Goal: Task Accomplishment & Management: Use online tool/utility

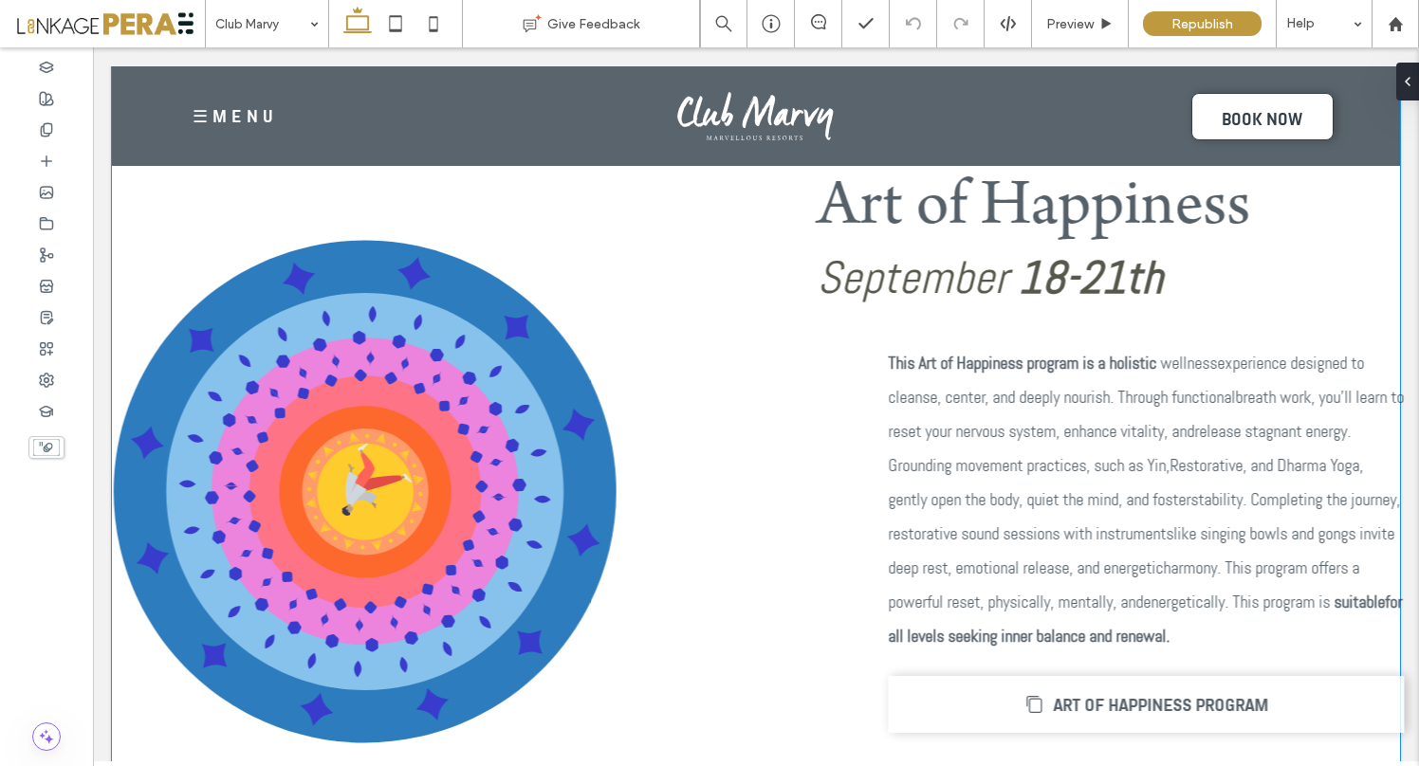
scroll to position [1166, 0]
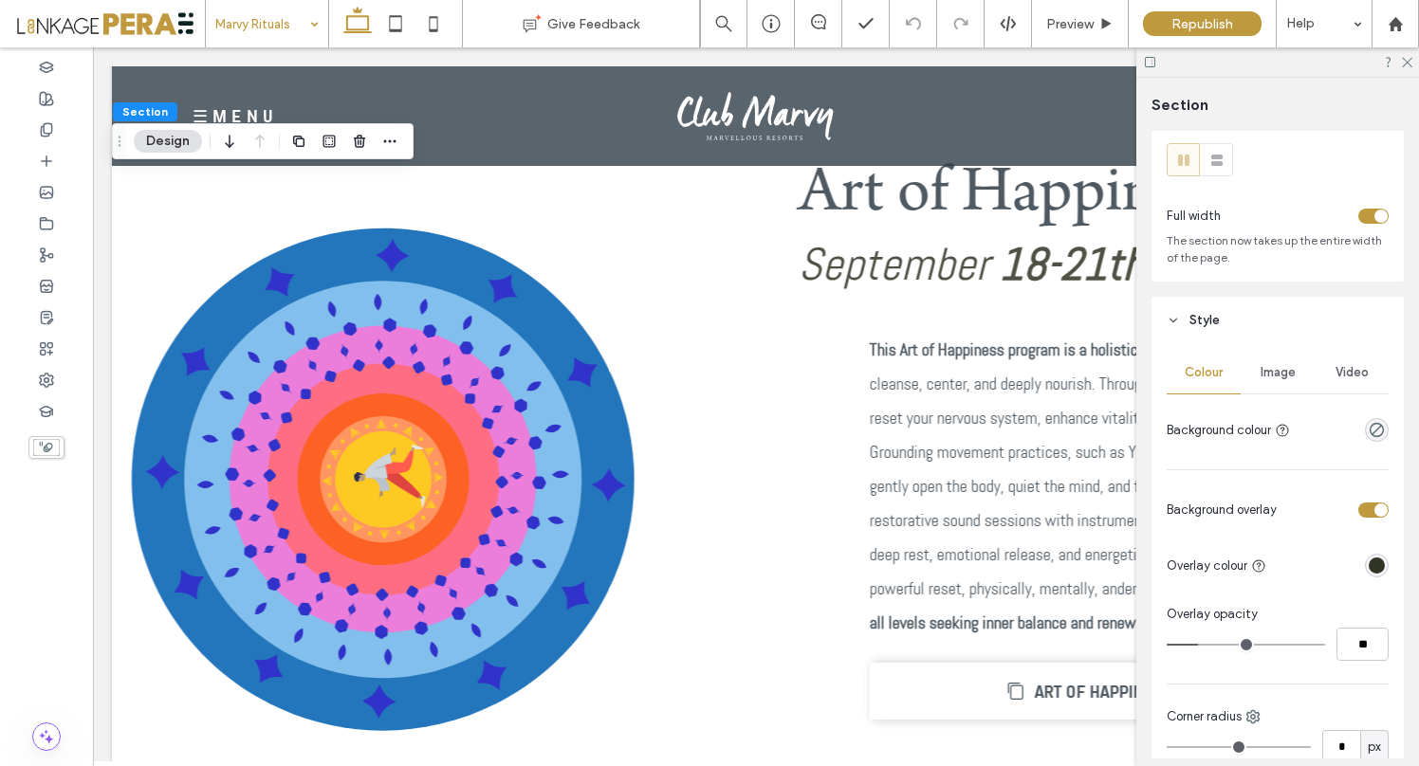
scroll to position [46, 0]
click at [1335, 374] on span "Video" at bounding box center [1351, 368] width 33 height 15
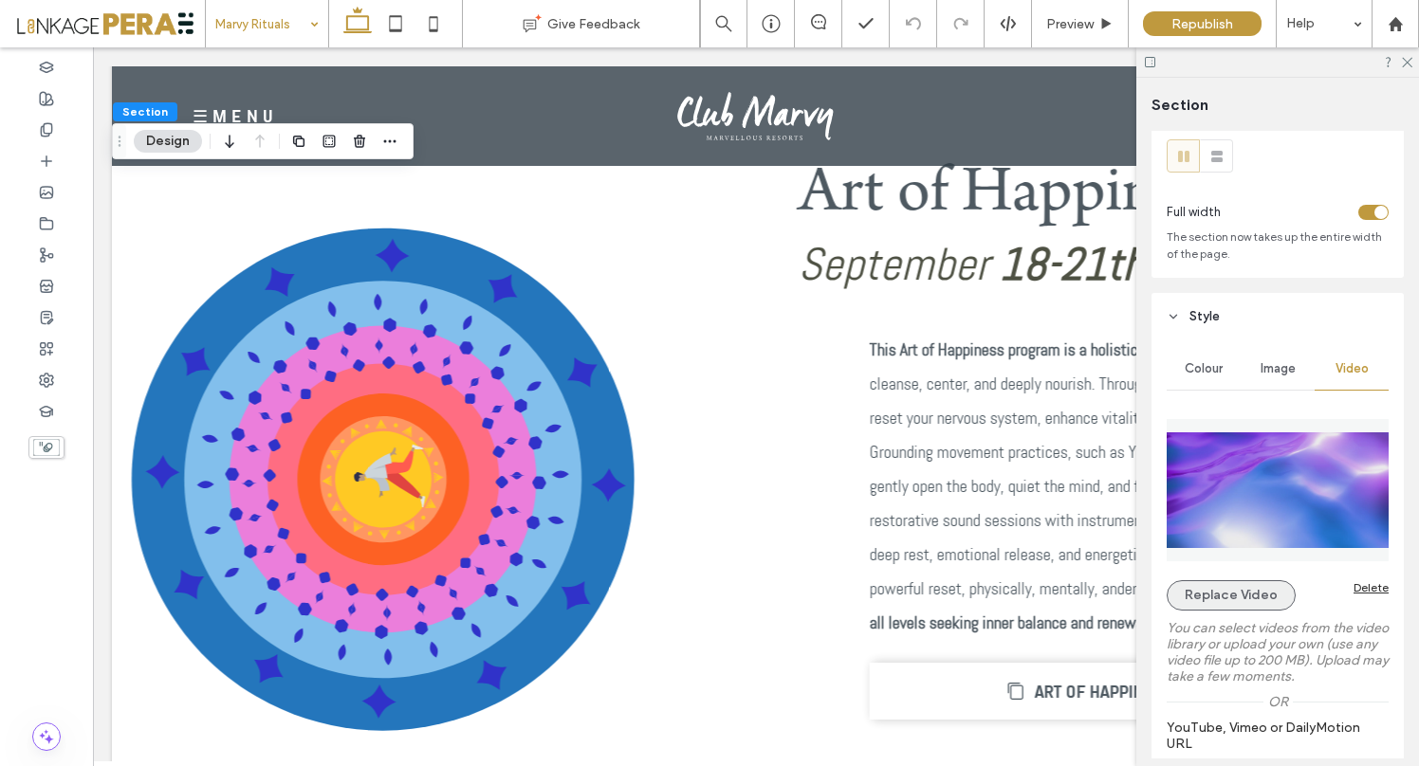
click at [1231, 589] on button "Replace Video" at bounding box center [1231, 595] width 129 height 30
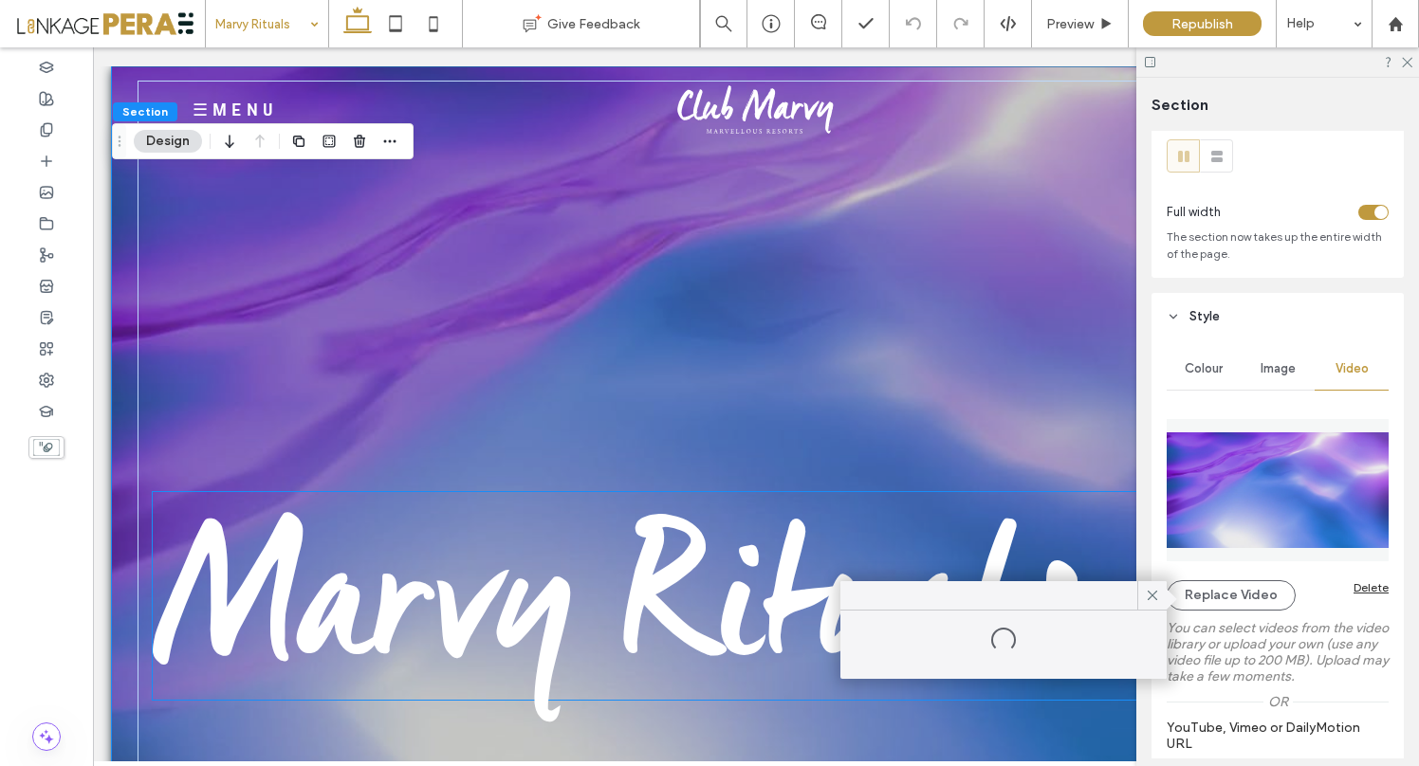
scroll to position [0, 0]
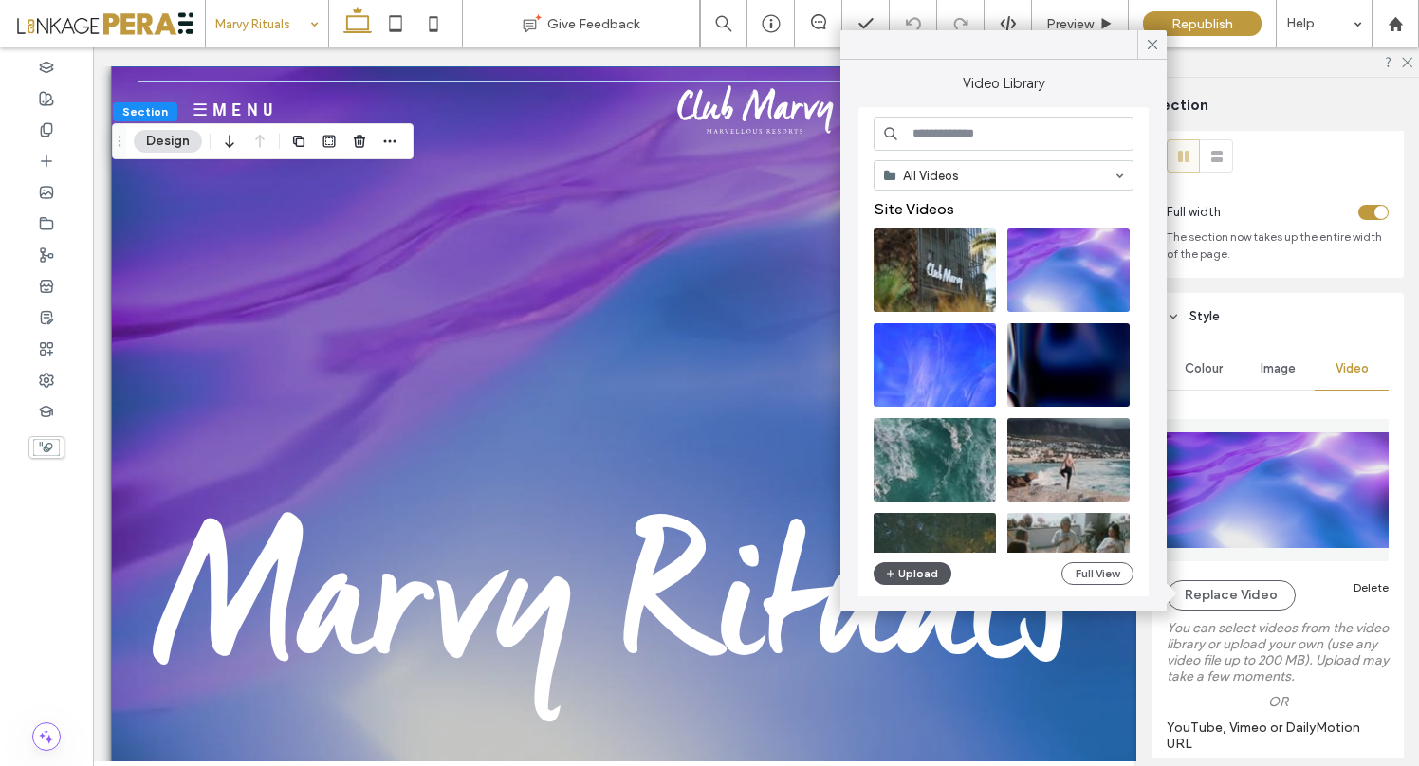
click at [915, 569] on button "Upload" at bounding box center [913, 573] width 78 height 23
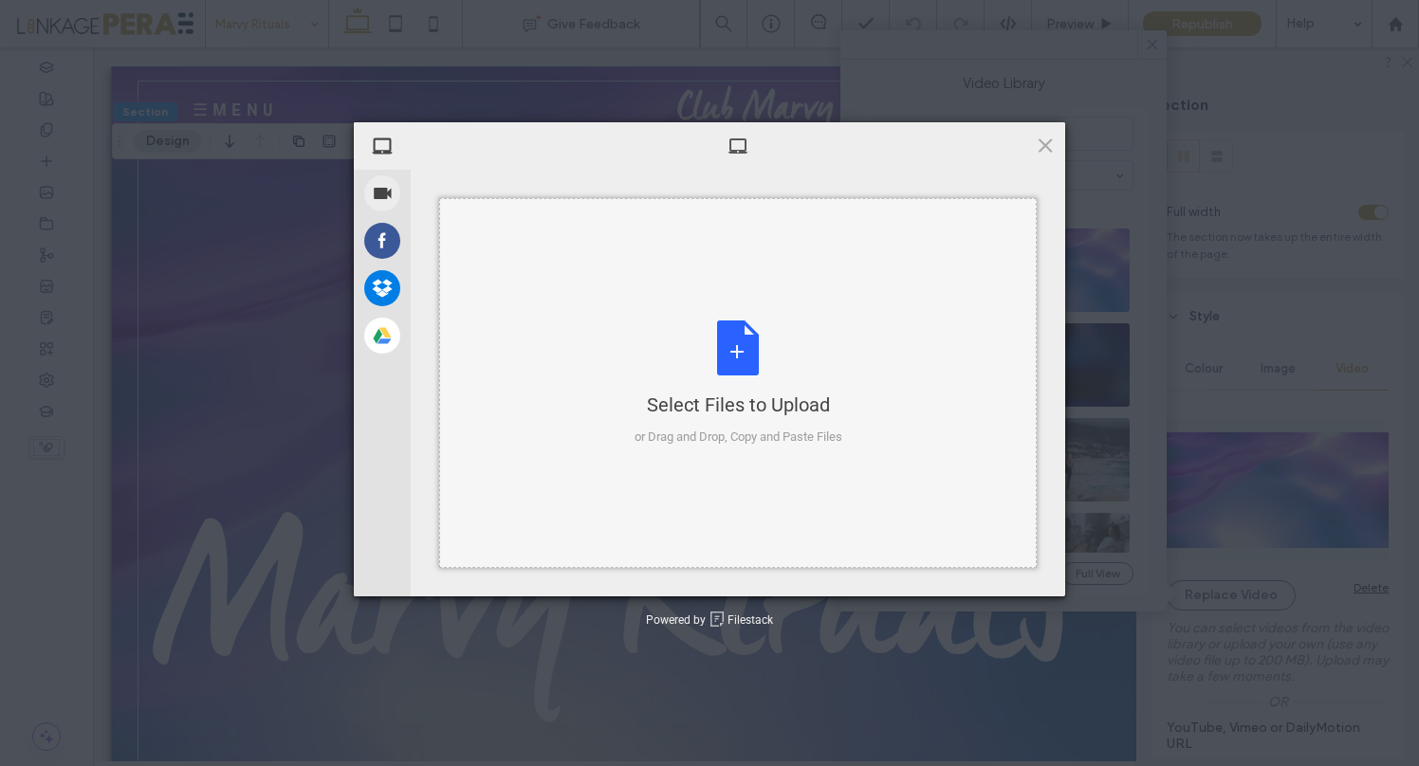
click at [749, 344] on div "Select Files to Upload or Drag and Drop, Copy and Paste Files" at bounding box center [739, 384] width 208 height 126
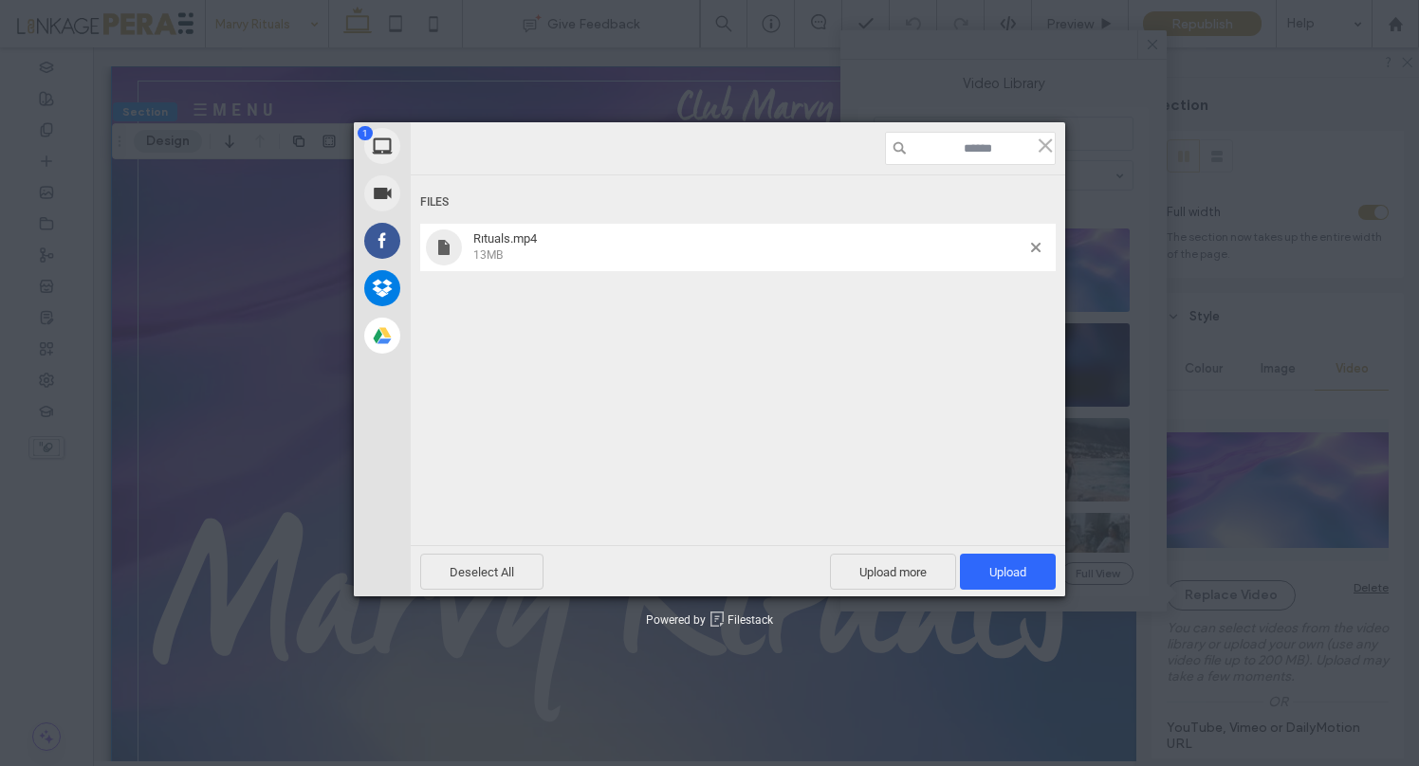
click at [860, 393] on div "Files Rıtuals.mp4 13MB" at bounding box center [738, 334] width 654 height 319
click at [1015, 580] on span "Upload 1" at bounding box center [1008, 572] width 96 height 36
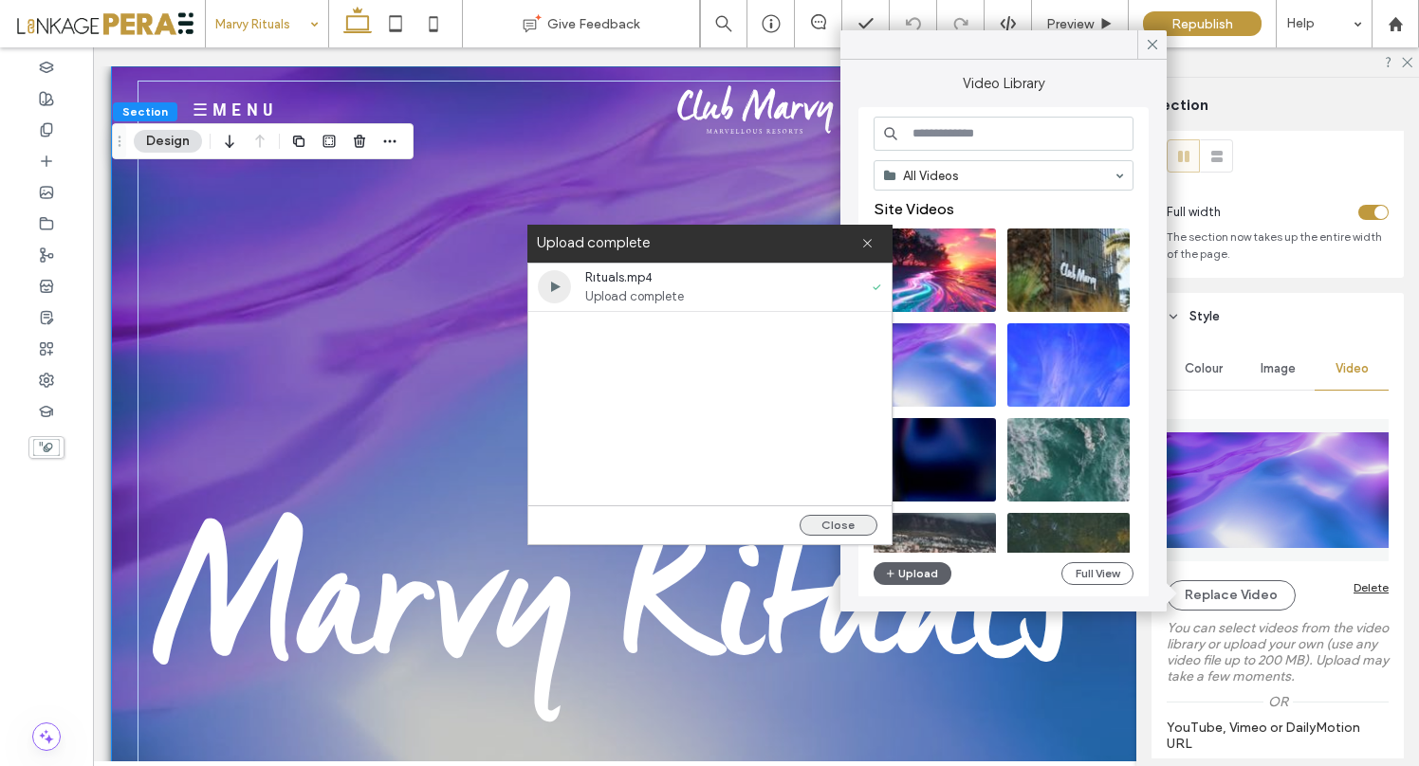
click at [827, 524] on button "Close" at bounding box center [839, 525] width 78 height 21
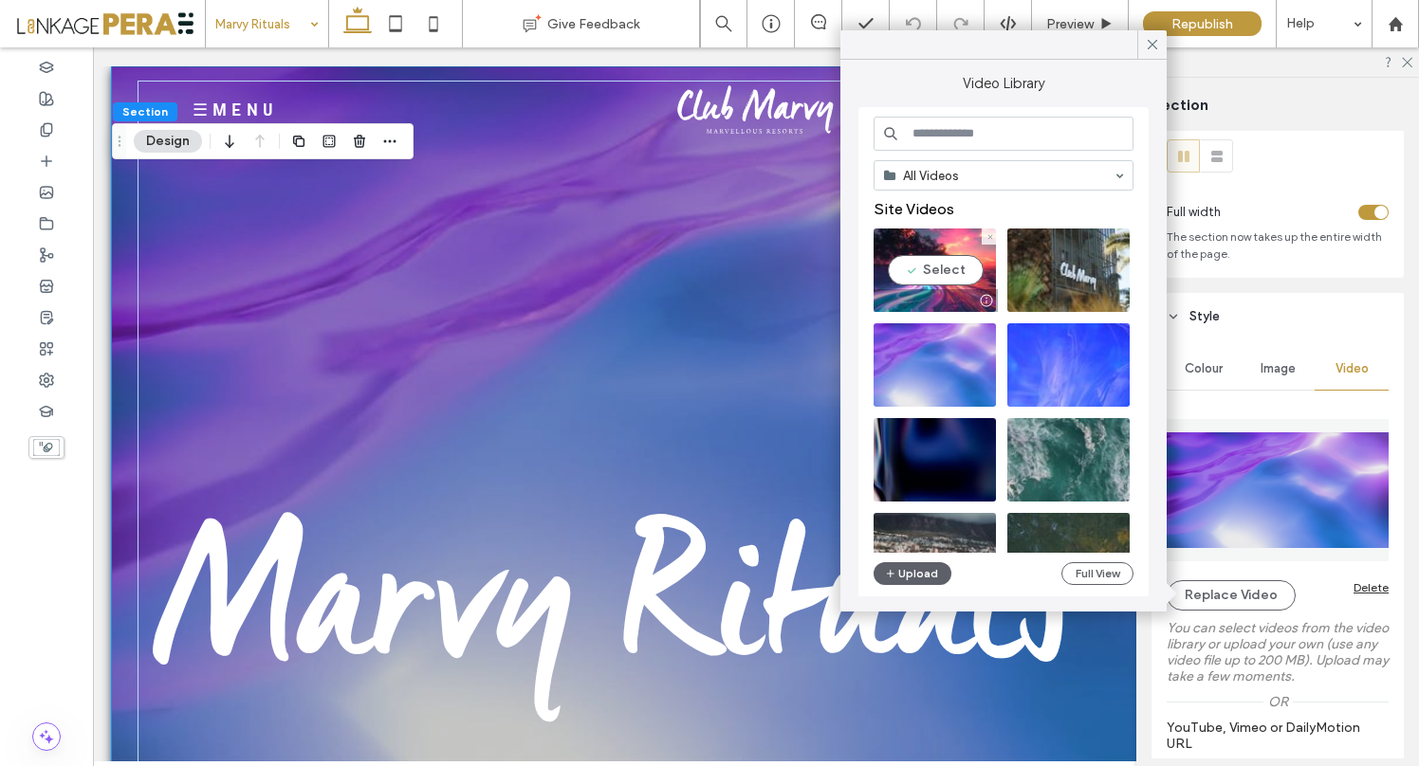
click at [949, 277] on video at bounding box center [935, 270] width 122 height 83
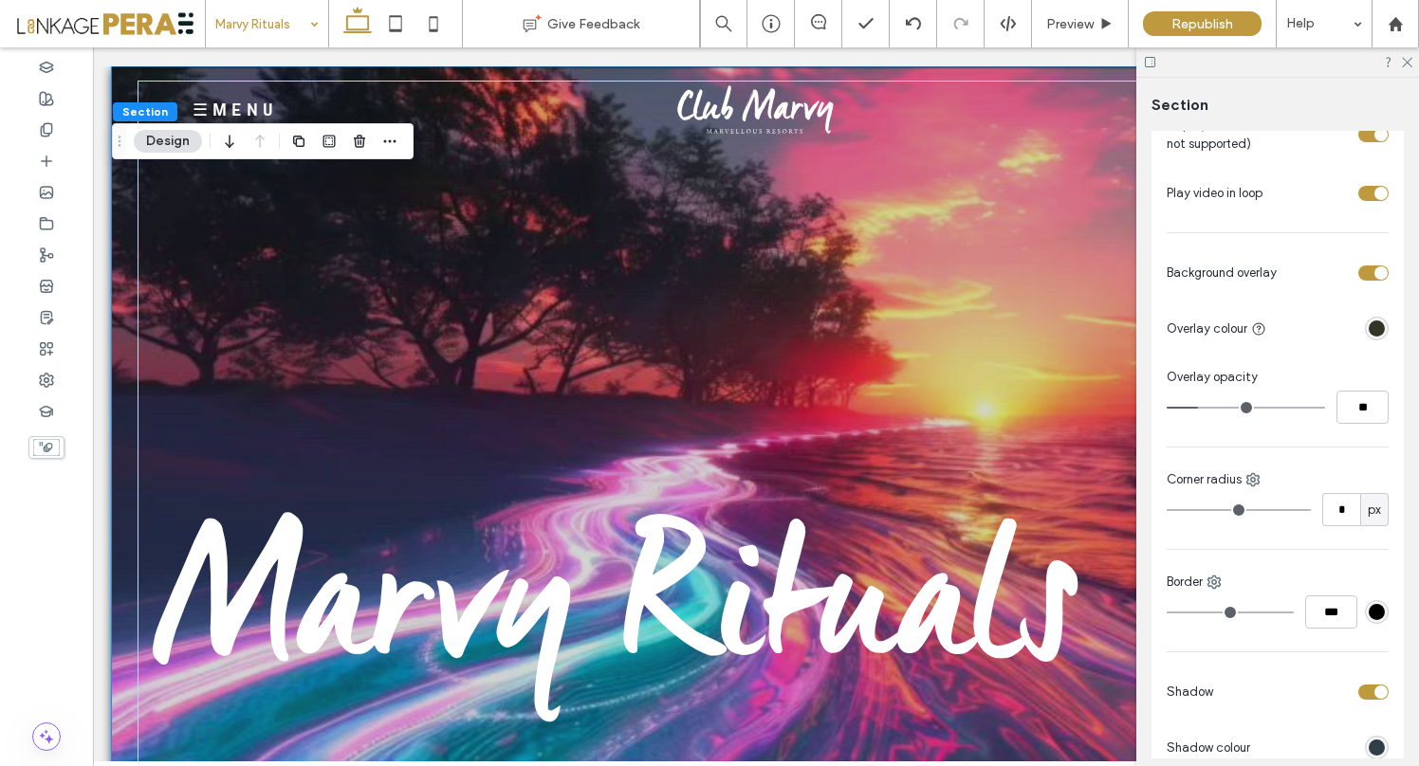
scroll to position [767, 0]
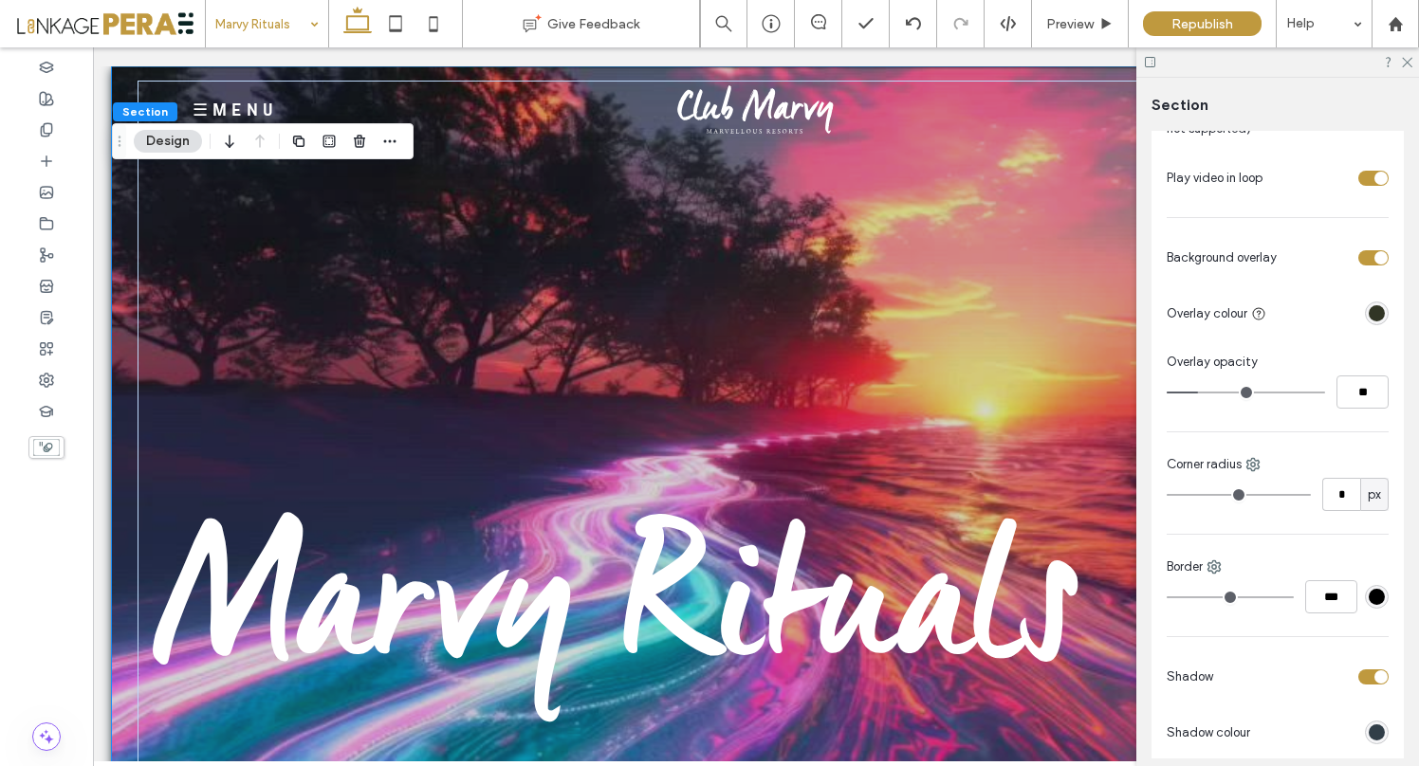
type input "**"
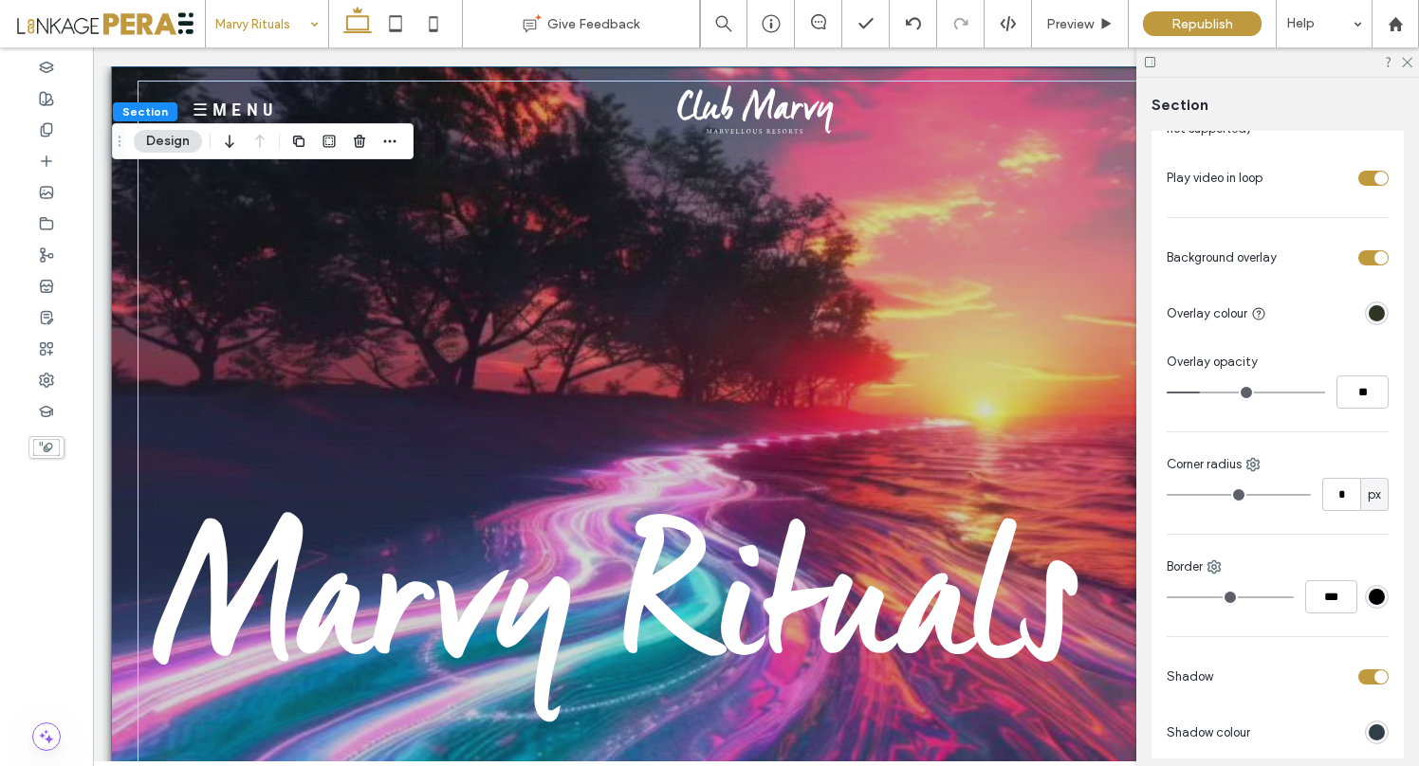
type input "**"
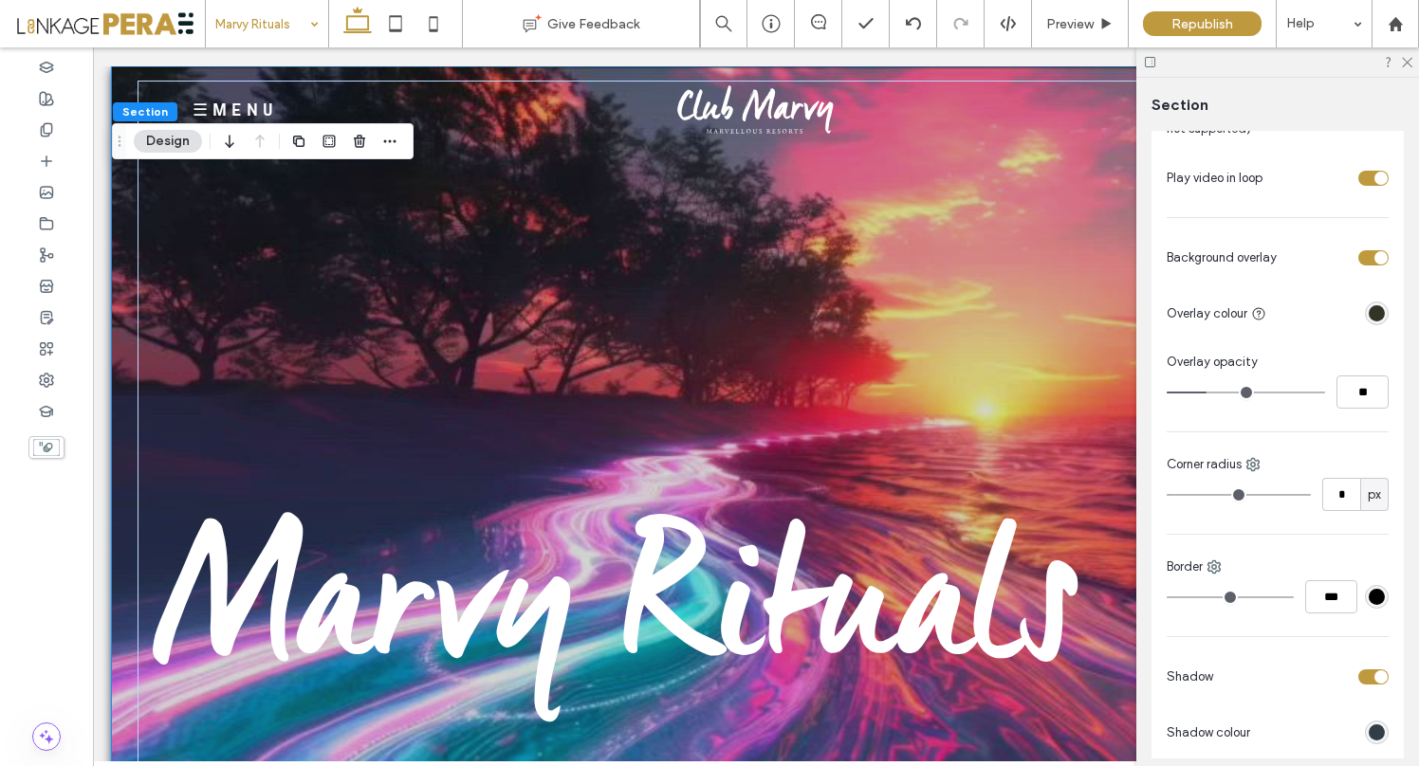
click at [1207, 393] on input "range" at bounding box center [1246, 393] width 158 height 2
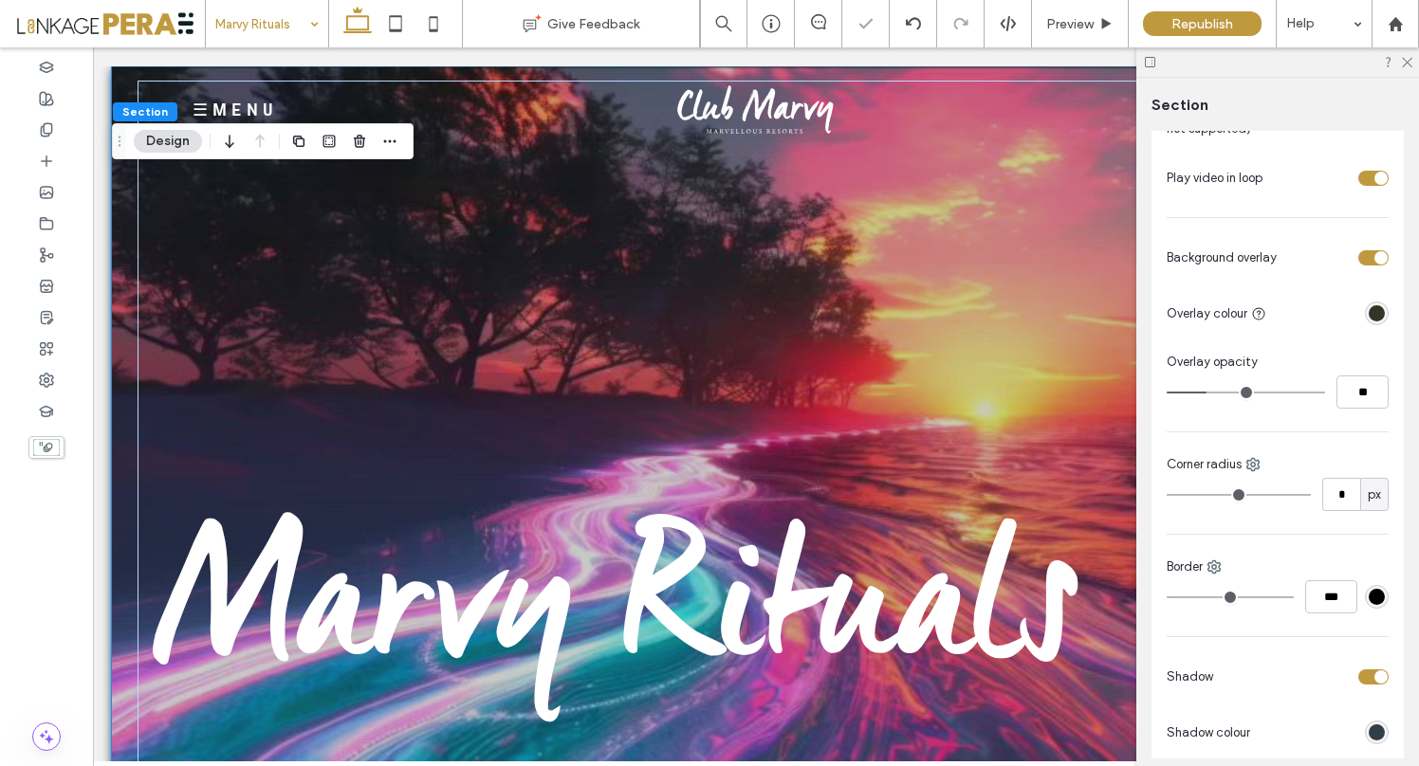
type input "**"
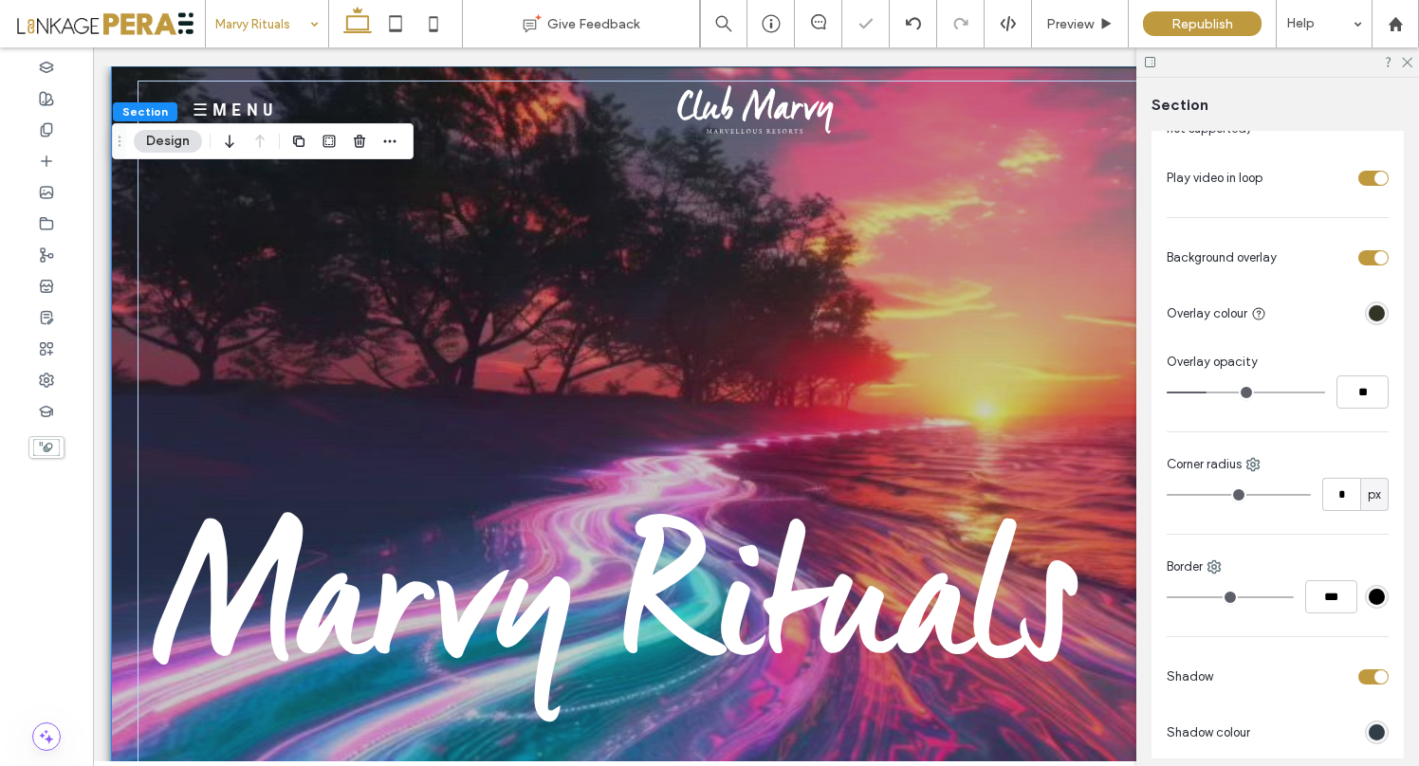
type input "**"
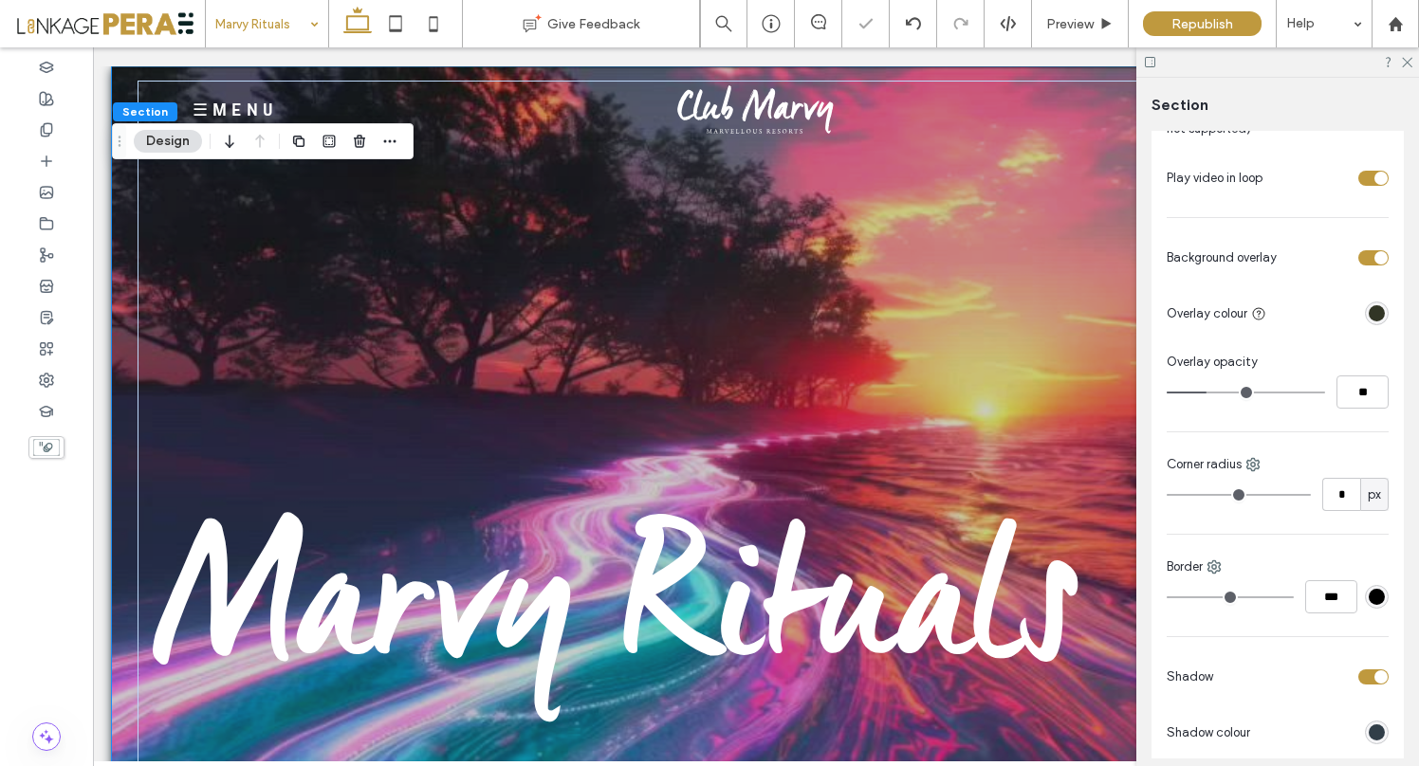
type input "**"
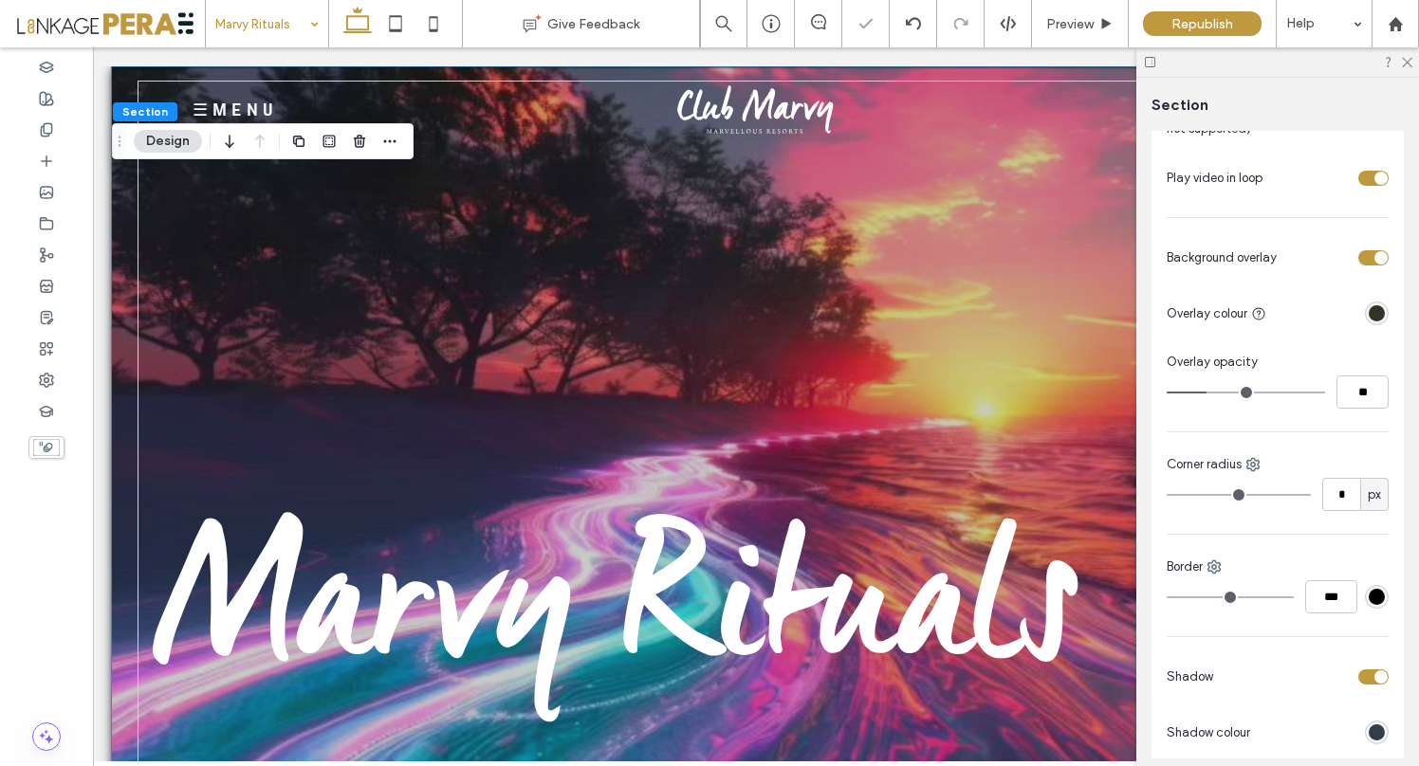
type input "**"
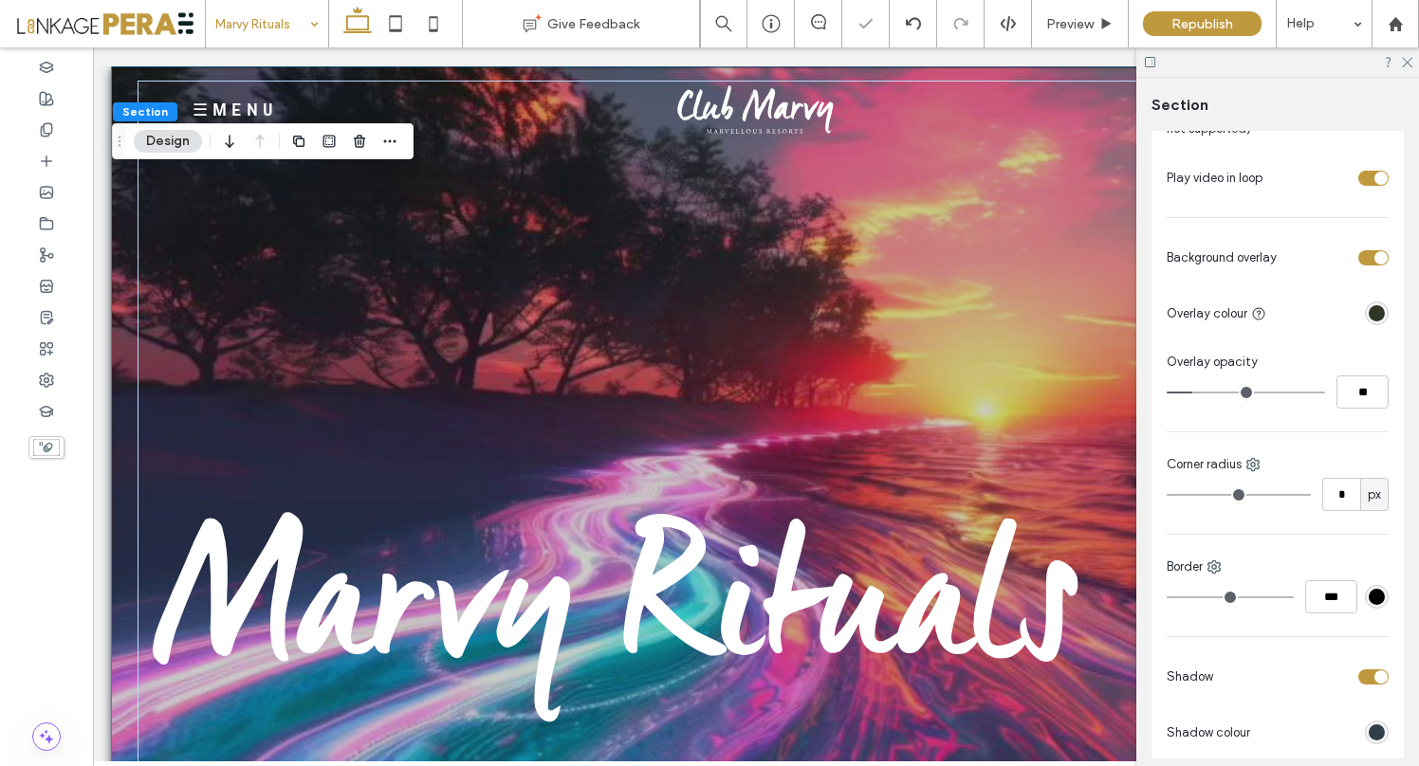
type input "**"
drag, startPoint x: 1207, startPoint y: 393, endPoint x: 1192, endPoint y: 394, distance: 15.2
click at [1192, 394] on input "range" at bounding box center [1246, 393] width 158 height 2
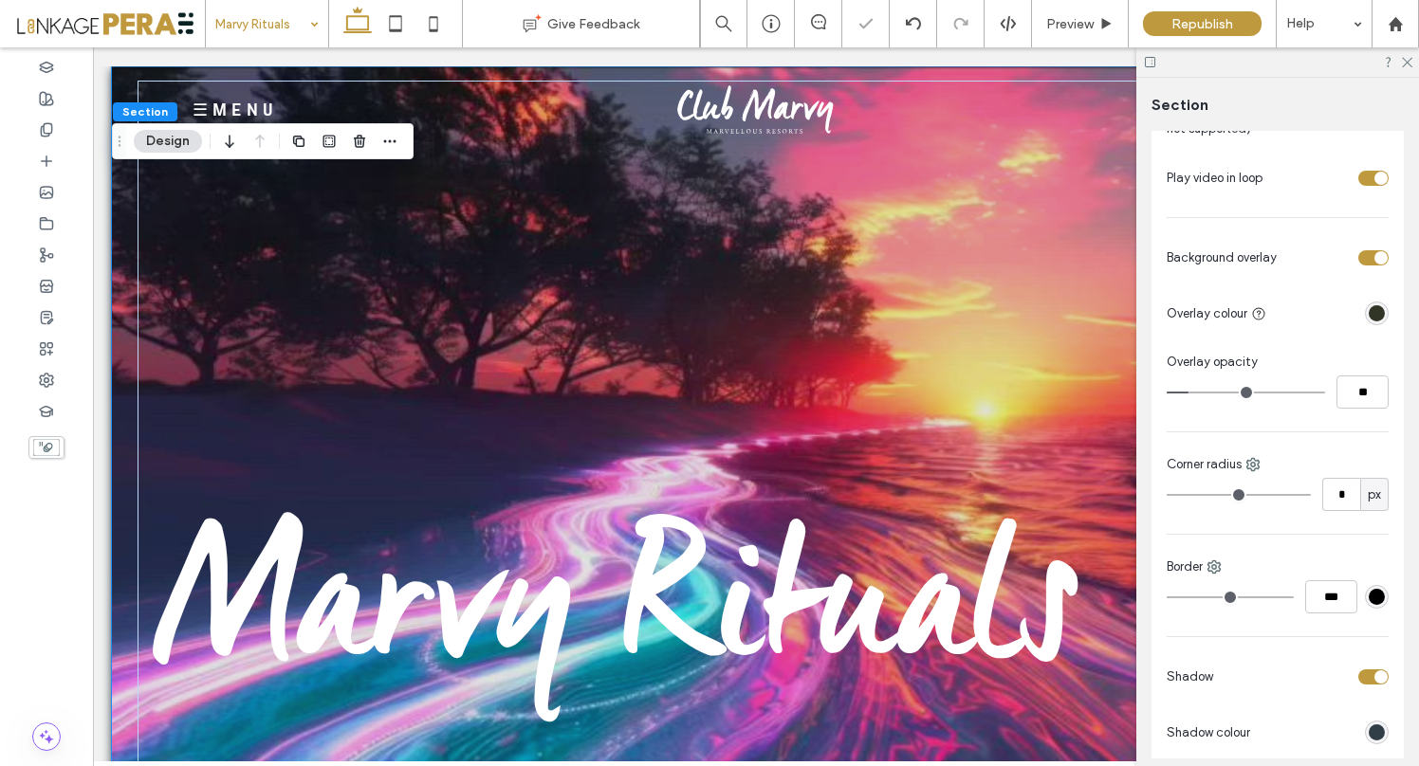
type input "**"
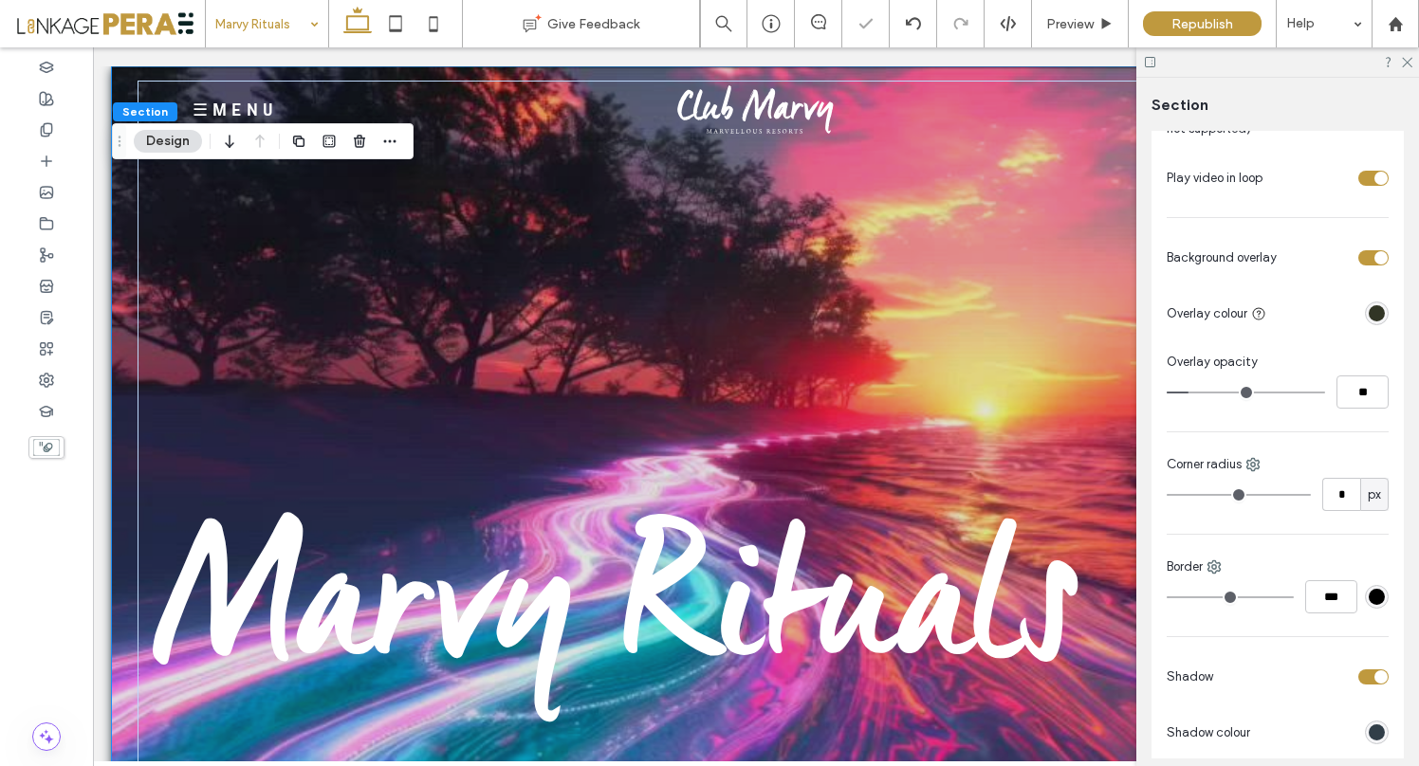
type input "**"
type input "*"
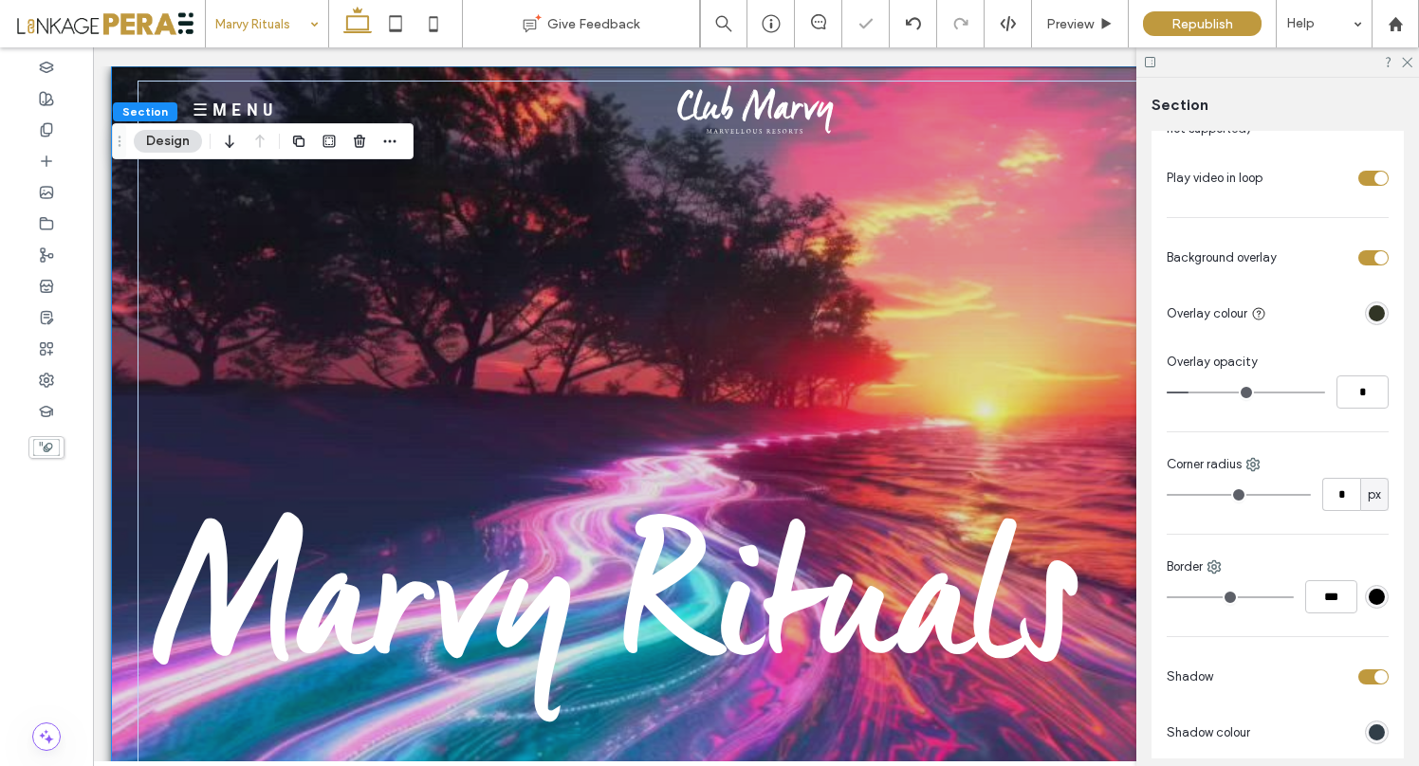
type input "*"
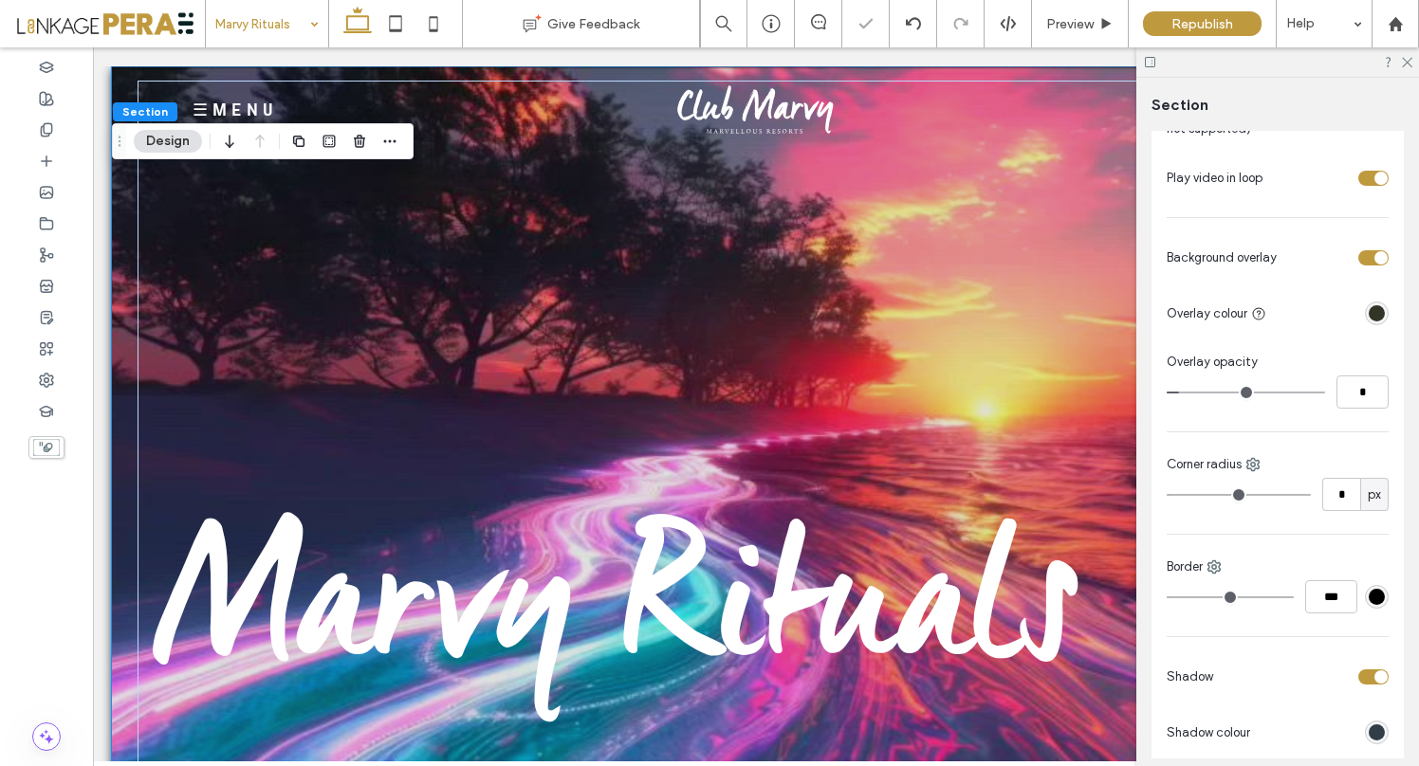
type input "*"
drag, startPoint x: 1192, startPoint y: 394, endPoint x: 1182, endPoint y: 396, distance: 10.6
click at [1182, 394] on input "range" at bounding box center [1246, 393] width 158 height 2
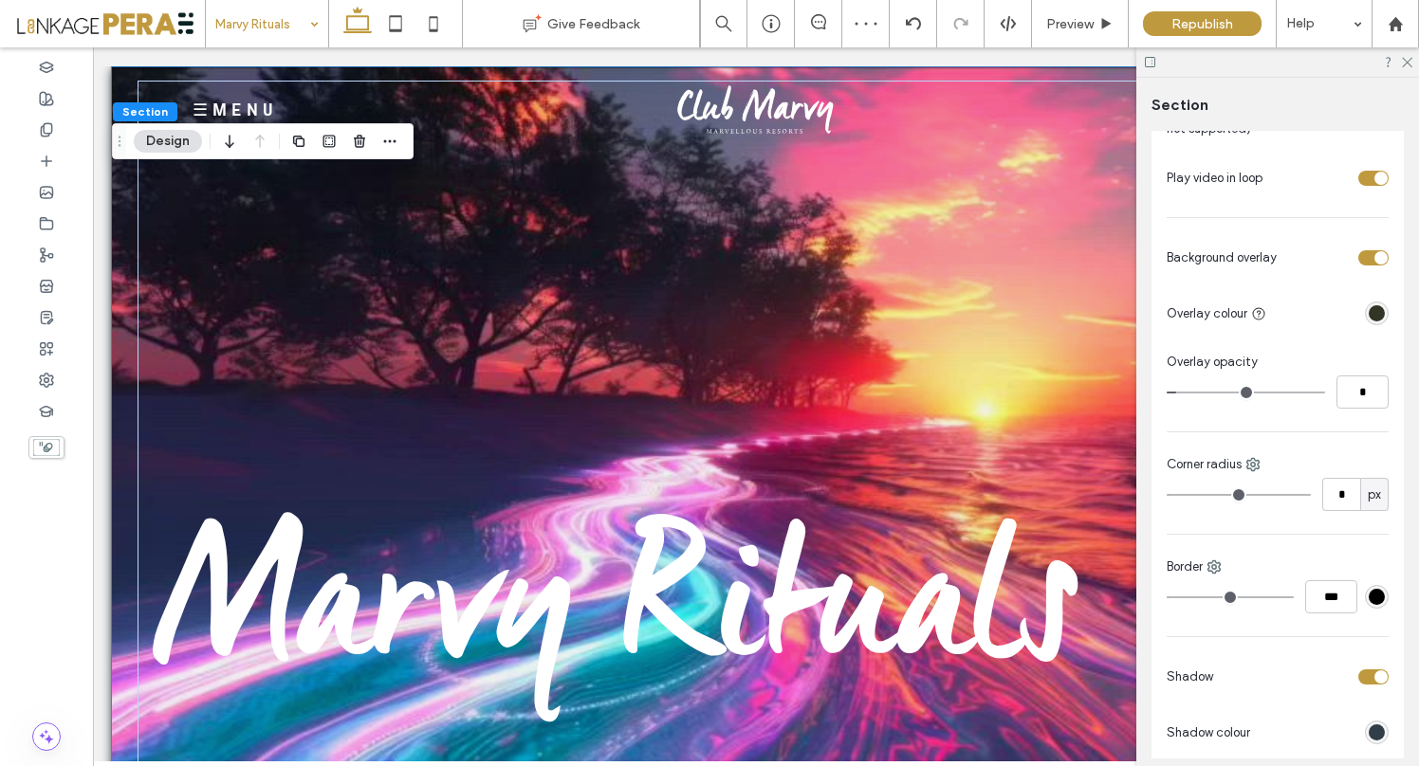
type input "*"
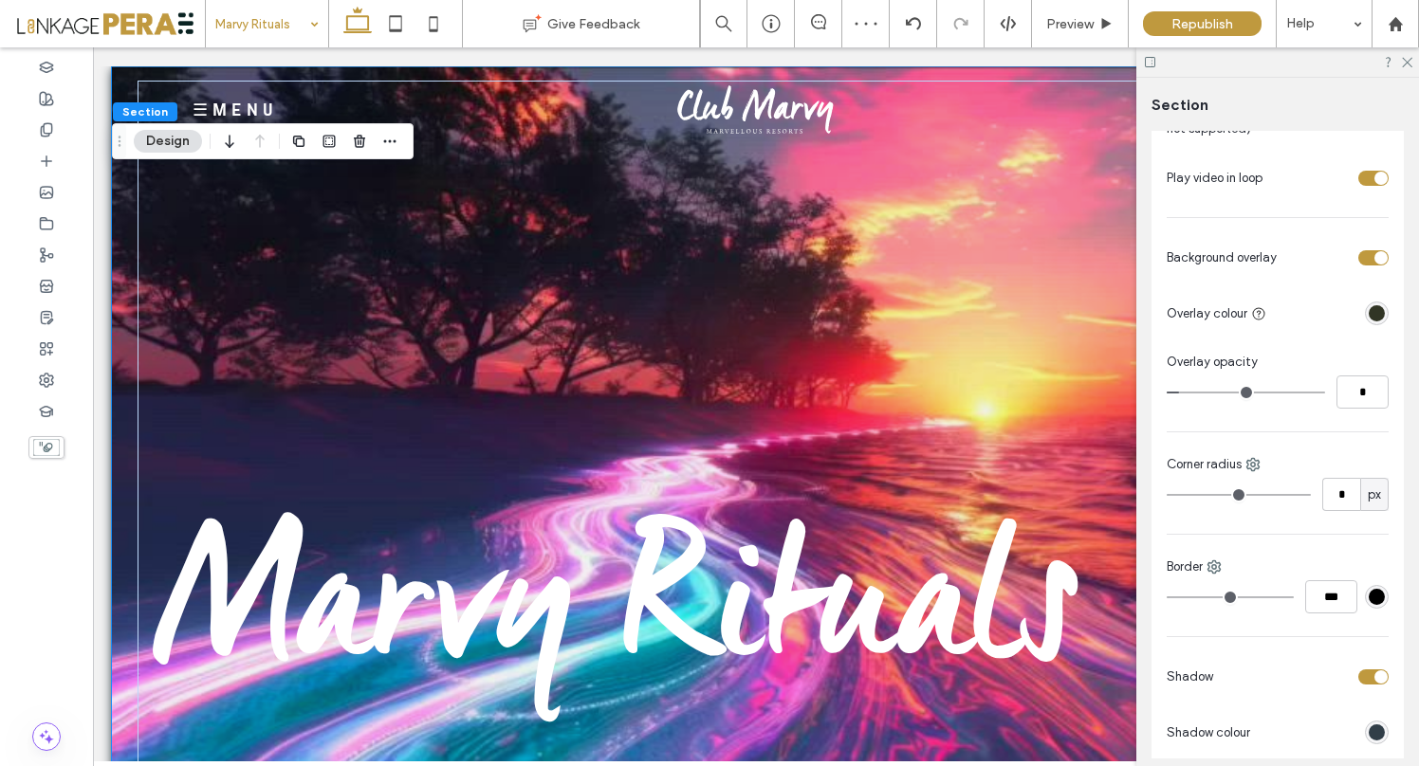
type input "*"
type input "**"
click at [1187, 392] on input "range" at bounding box center [1246, 393] width 158 height 2
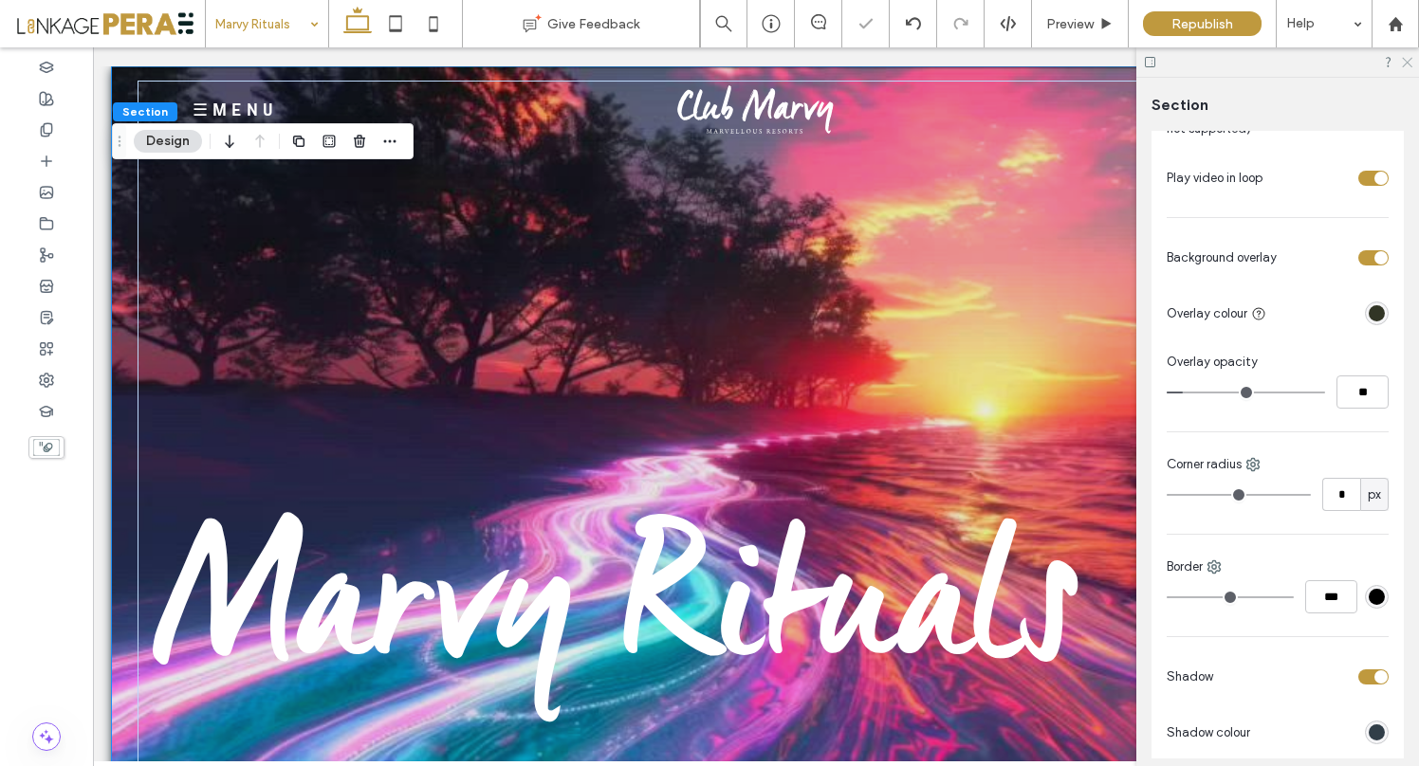
click at [1408, 62] on icon at bounding box center [1406, 61] width 12 height 12
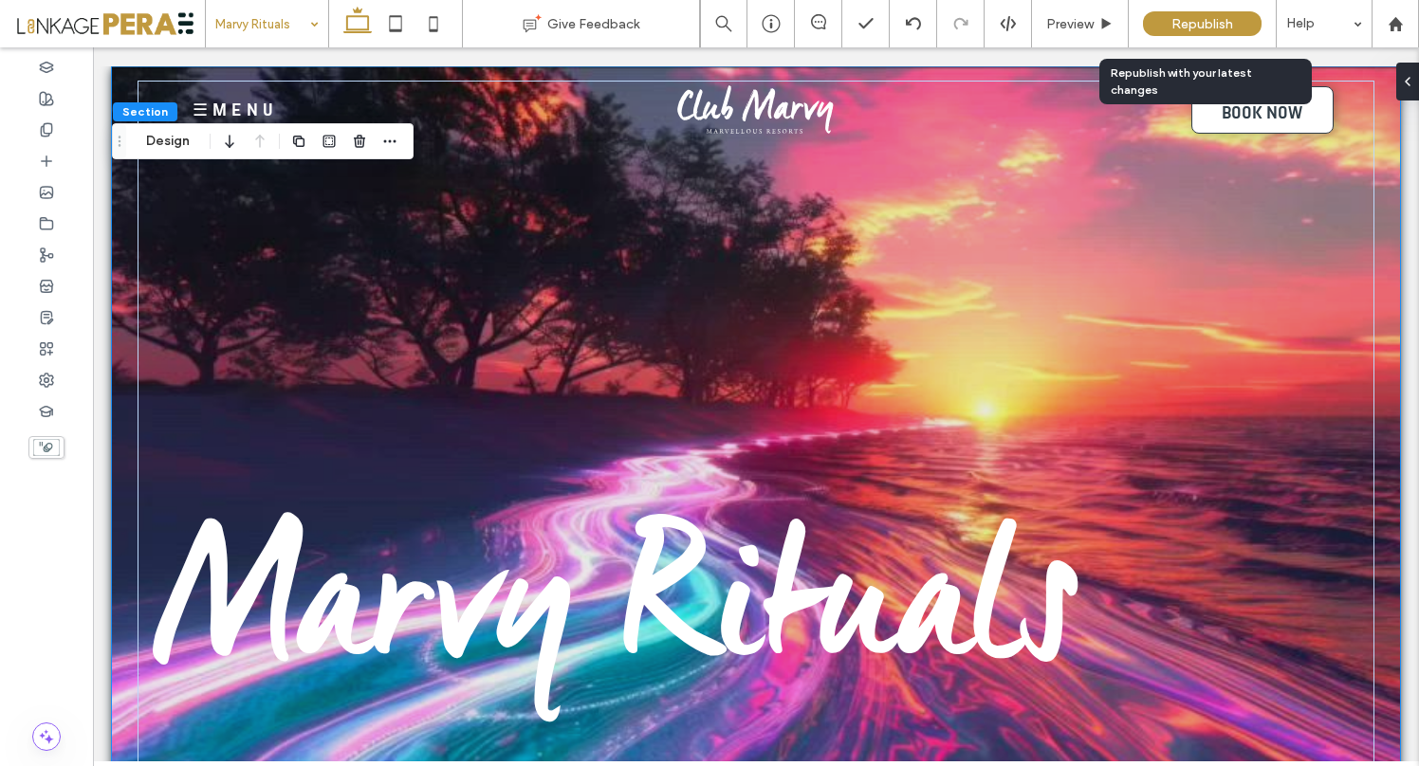
click at [1213, 17] on span "Republish" at bounding box center [1202, 24] width 62 height 16
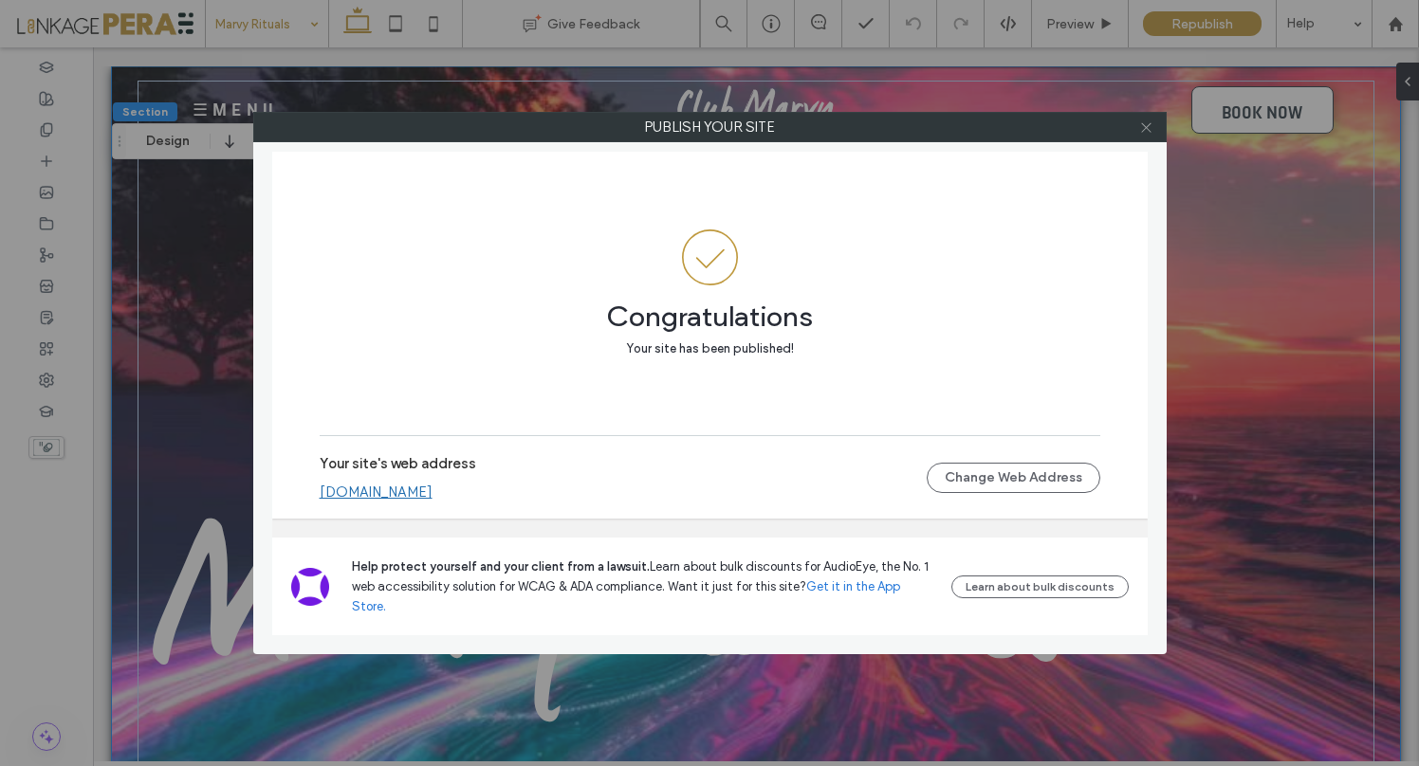
click at [1146, 124] on icon at bounding box center [1146, 127] width 14 height 14
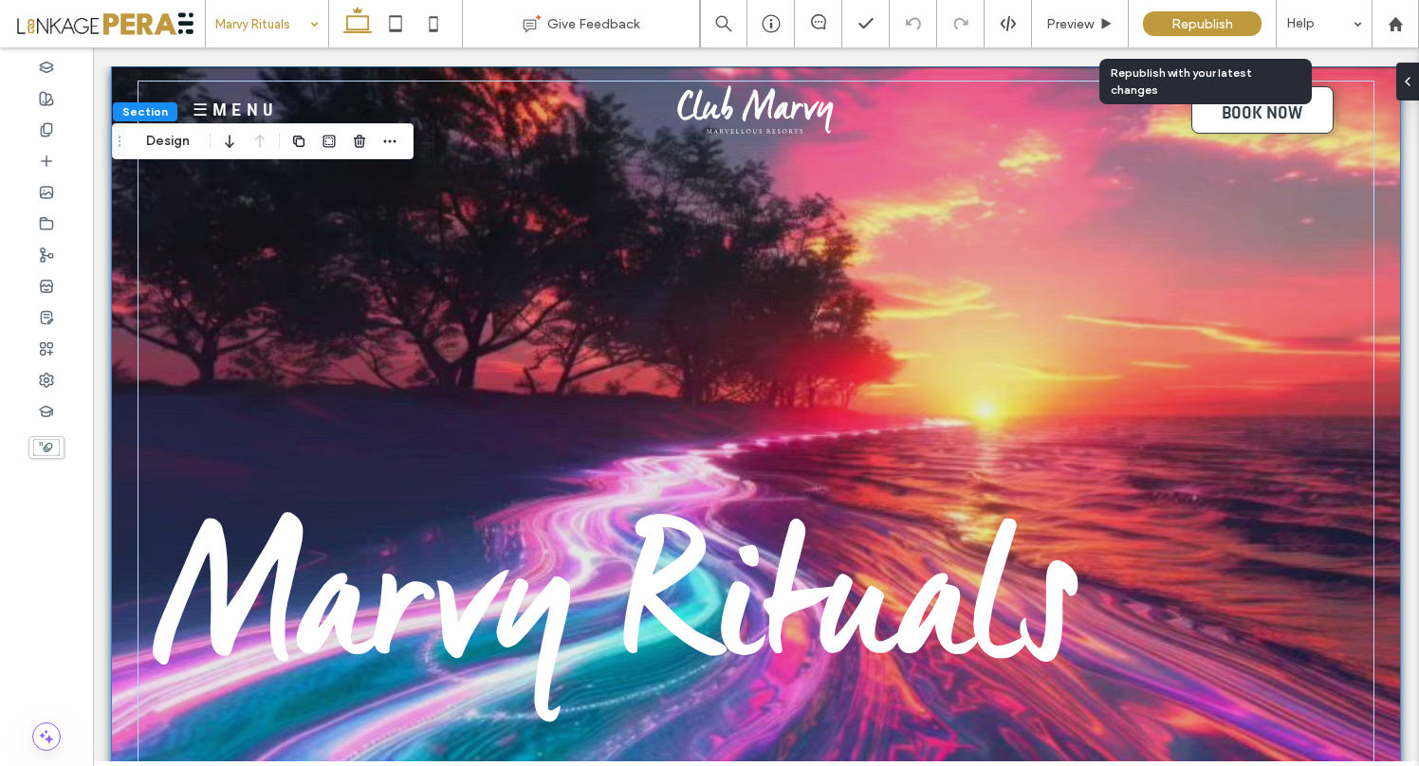
click at [1187, 30] on span "Republish" at bounding box center [1202, 24] width 62 height 16
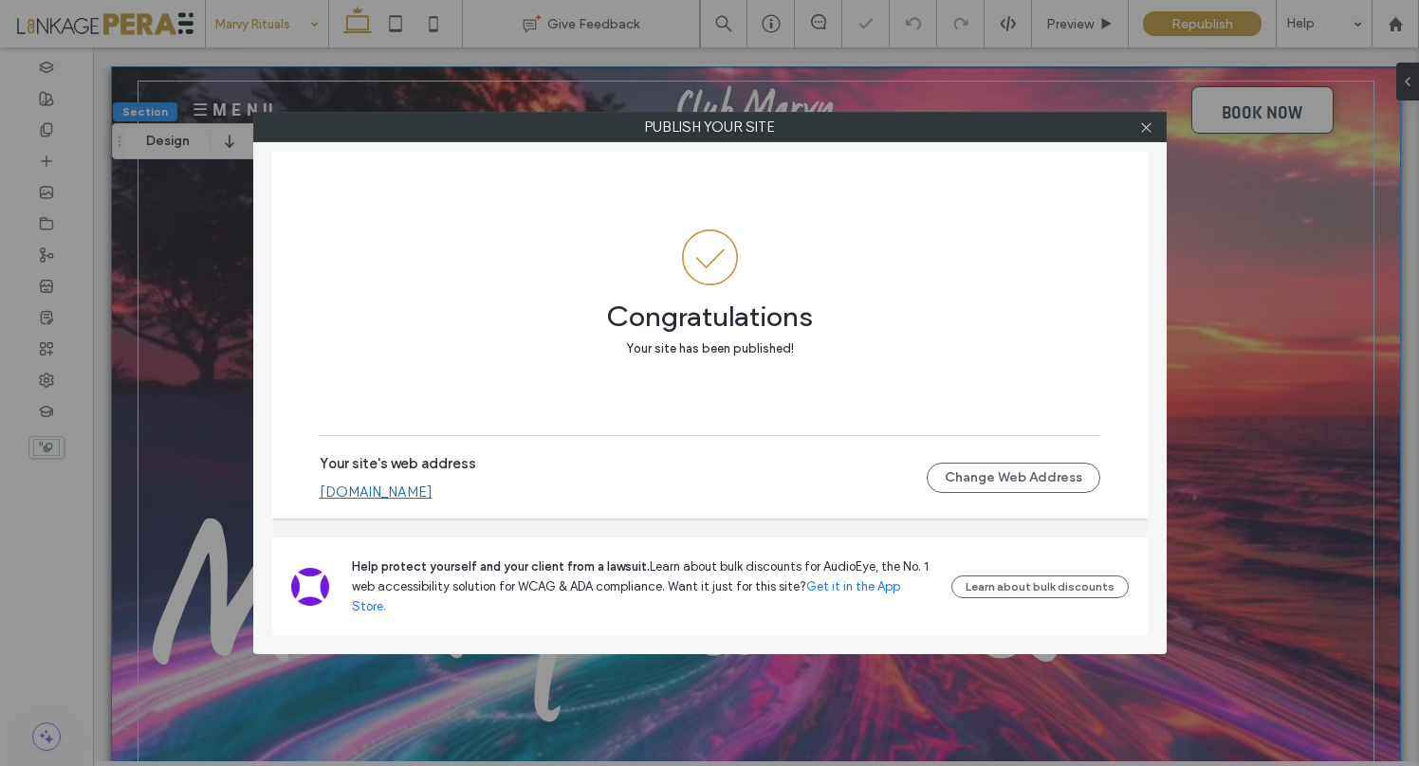
click at [433, 501] on link "[DOMAIN_NAME]" at bounding box center [376, 492] width 113 height 17
click at [1148, 133] on icon at bounding box center [1146, 127] width 14 height 14
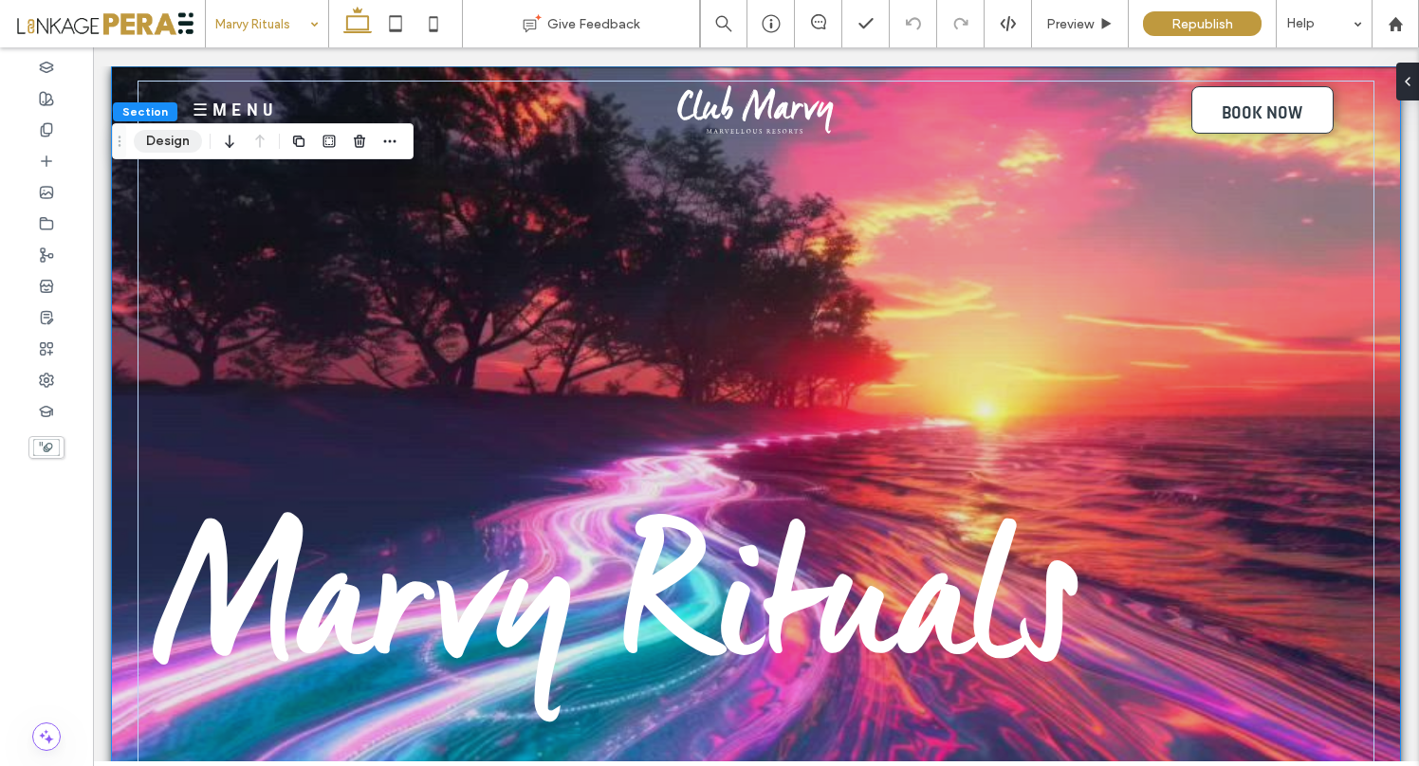
click at [163, 138] on button "Design" at bounding box center [168, 141] width 68 height 23
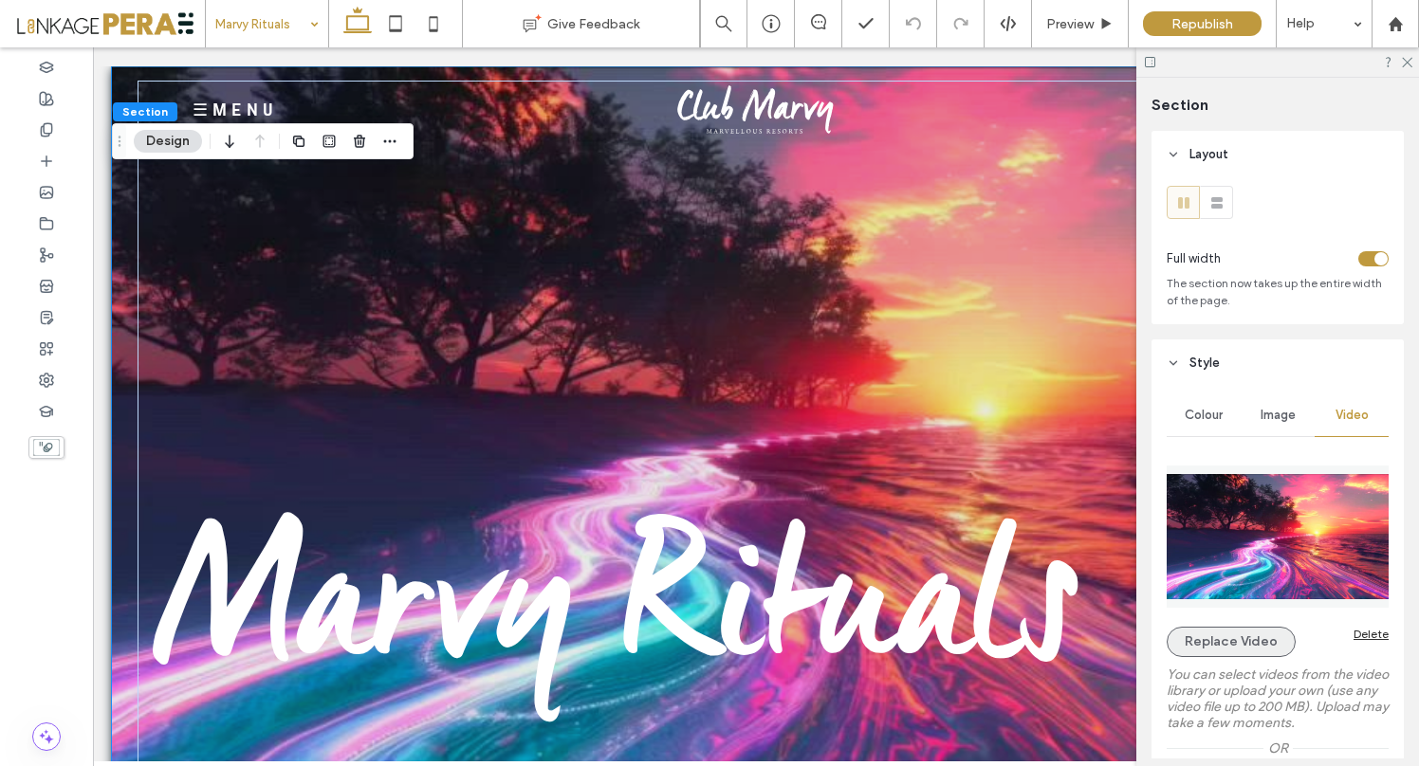
click at [1250, 644] on button "Replace Video" at bounding box center [1231, 642] width 129 height 30
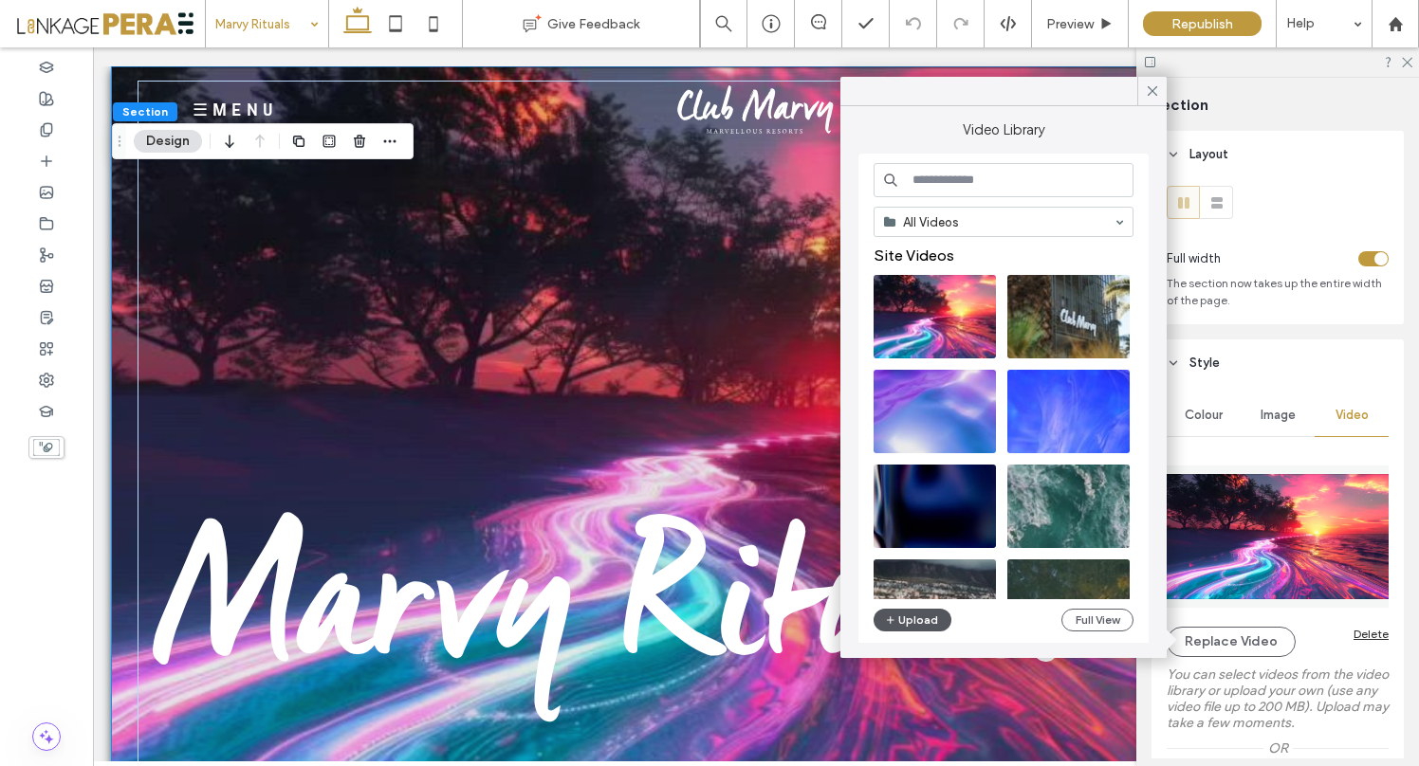
click at [916, 617] on button "Upload" at bounding box center [913, 620] width 78 height 23
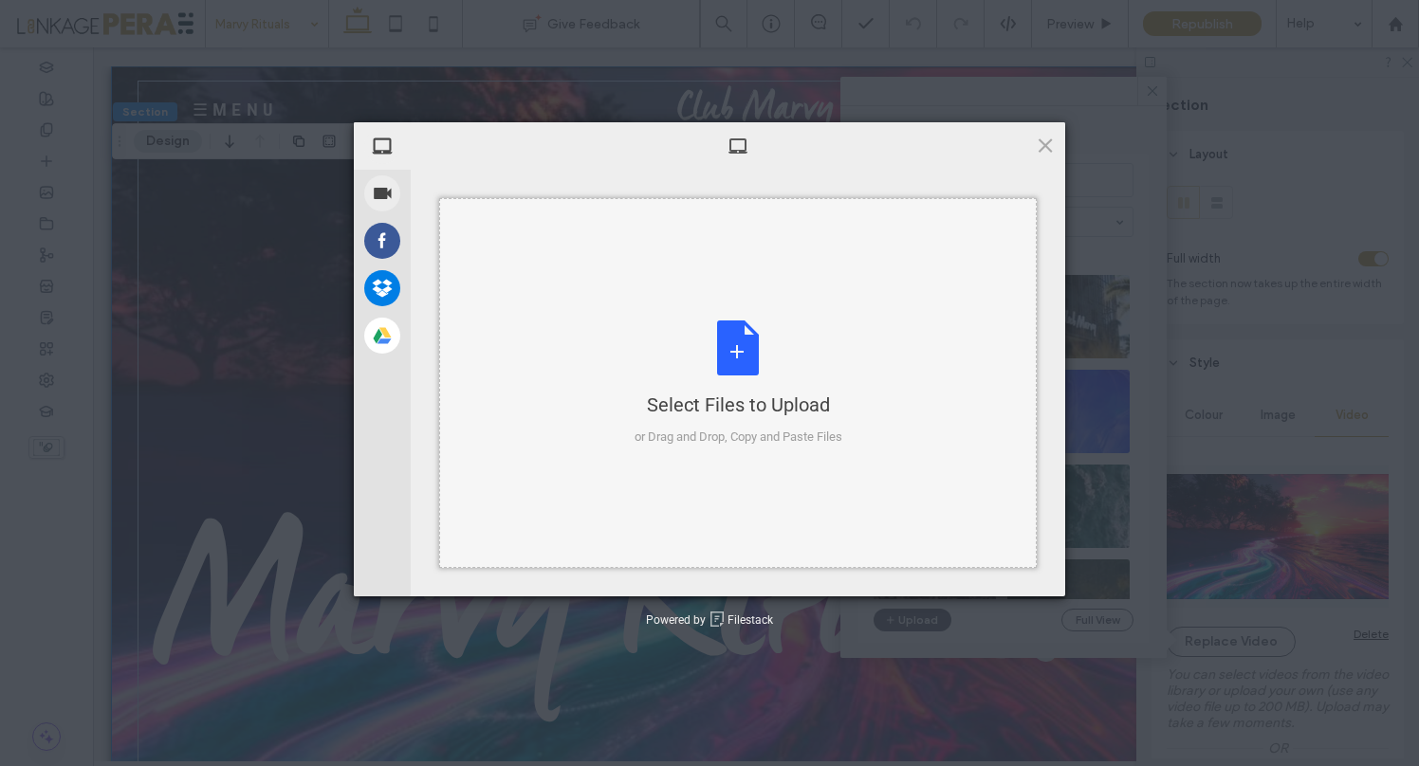
click at [727, 326] on div "Select Files to Upload or Drag and Drop, Copy and Paste Files" at bounding box center [739, 384] width 208 height 126
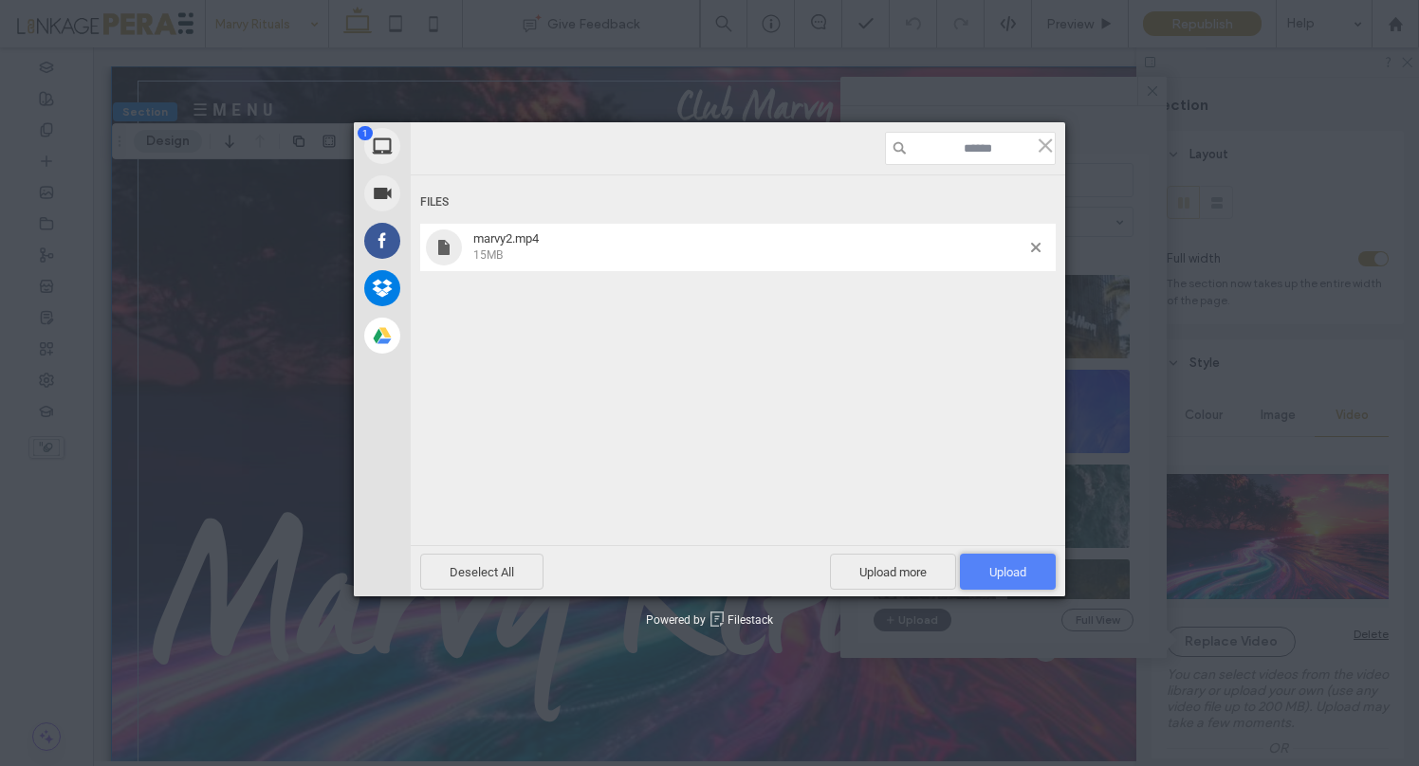
click at [1009, 579] on span "Upload 1" at bounding box center [1007, 572] width 37 height 14
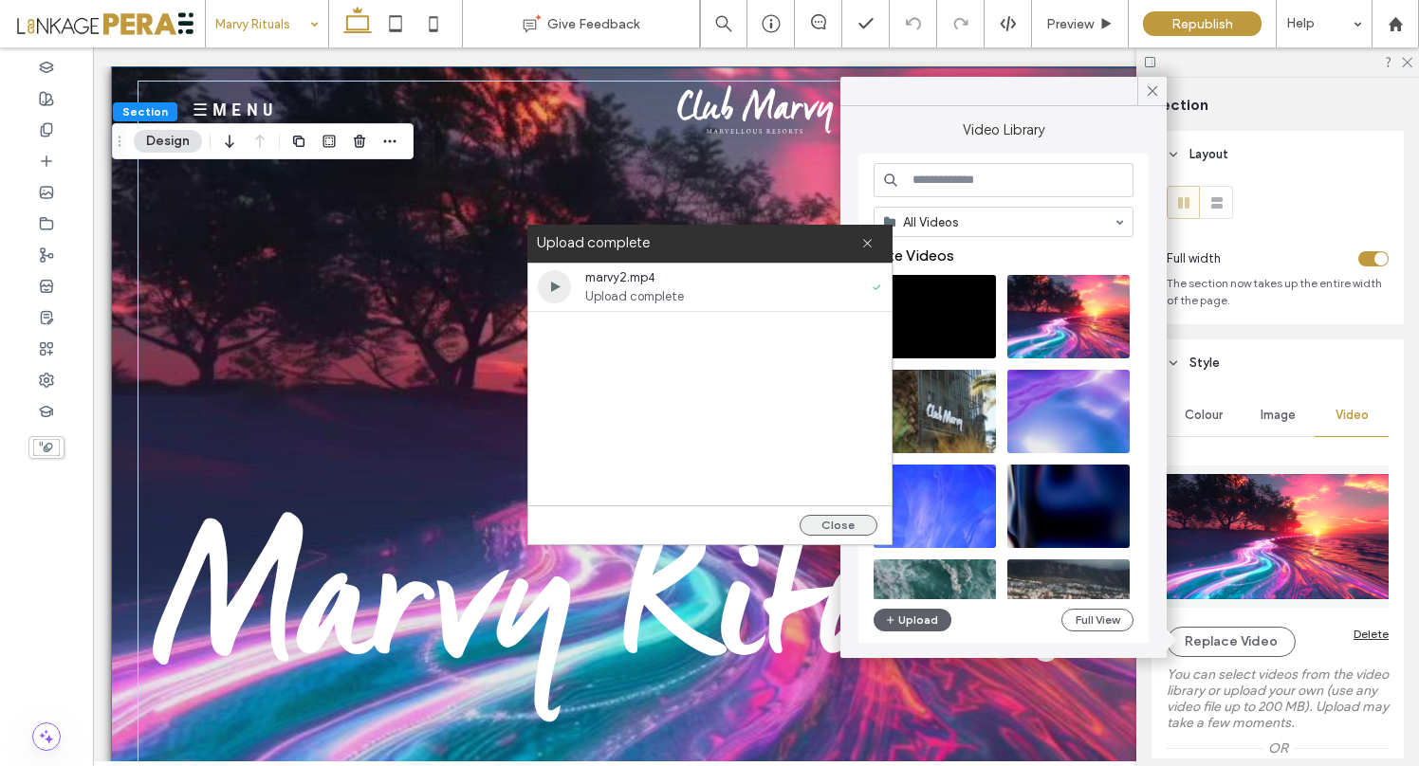
click at [827, 520] on button "Close" at bounding box center [839, 525] width 78 height 21
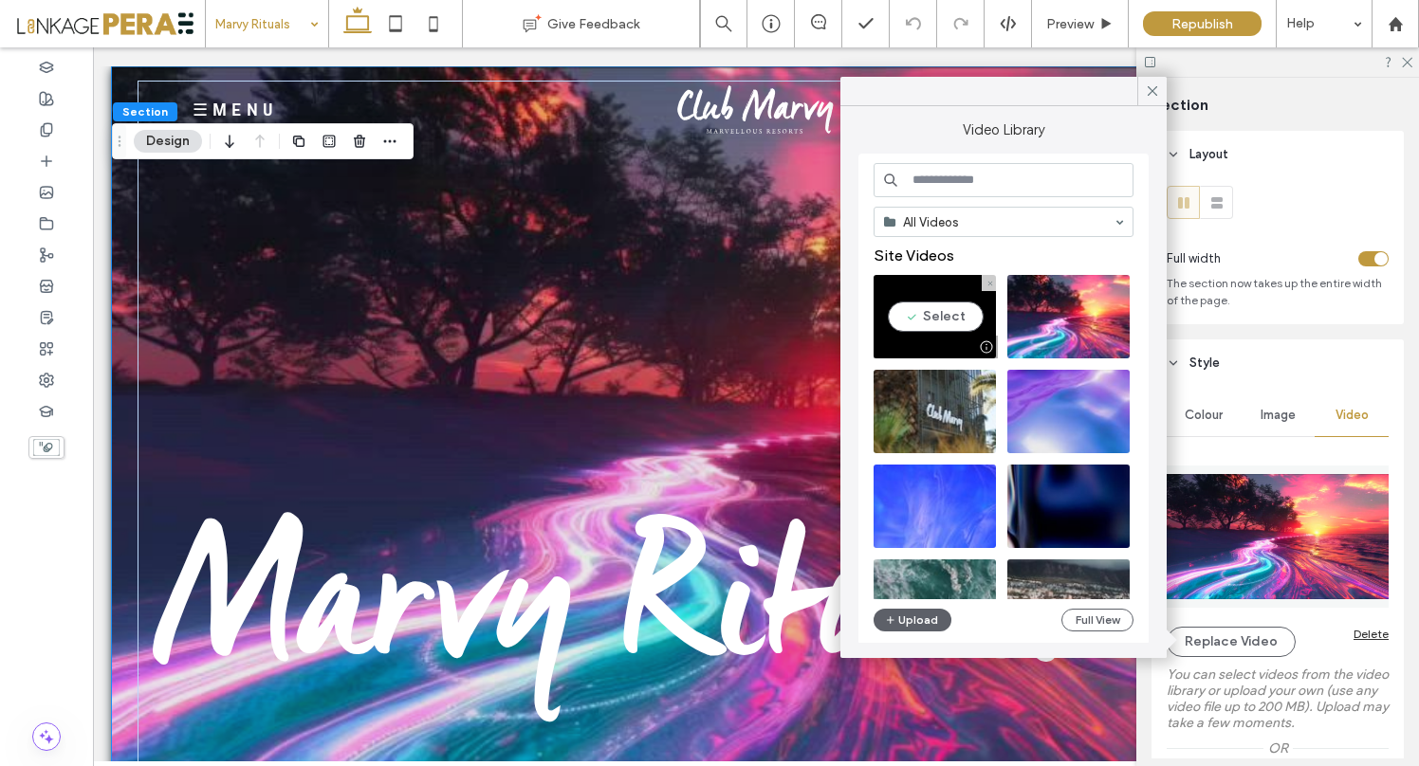
click at [930, 324] on video at bounding box center [935, 316] width 122 height 83
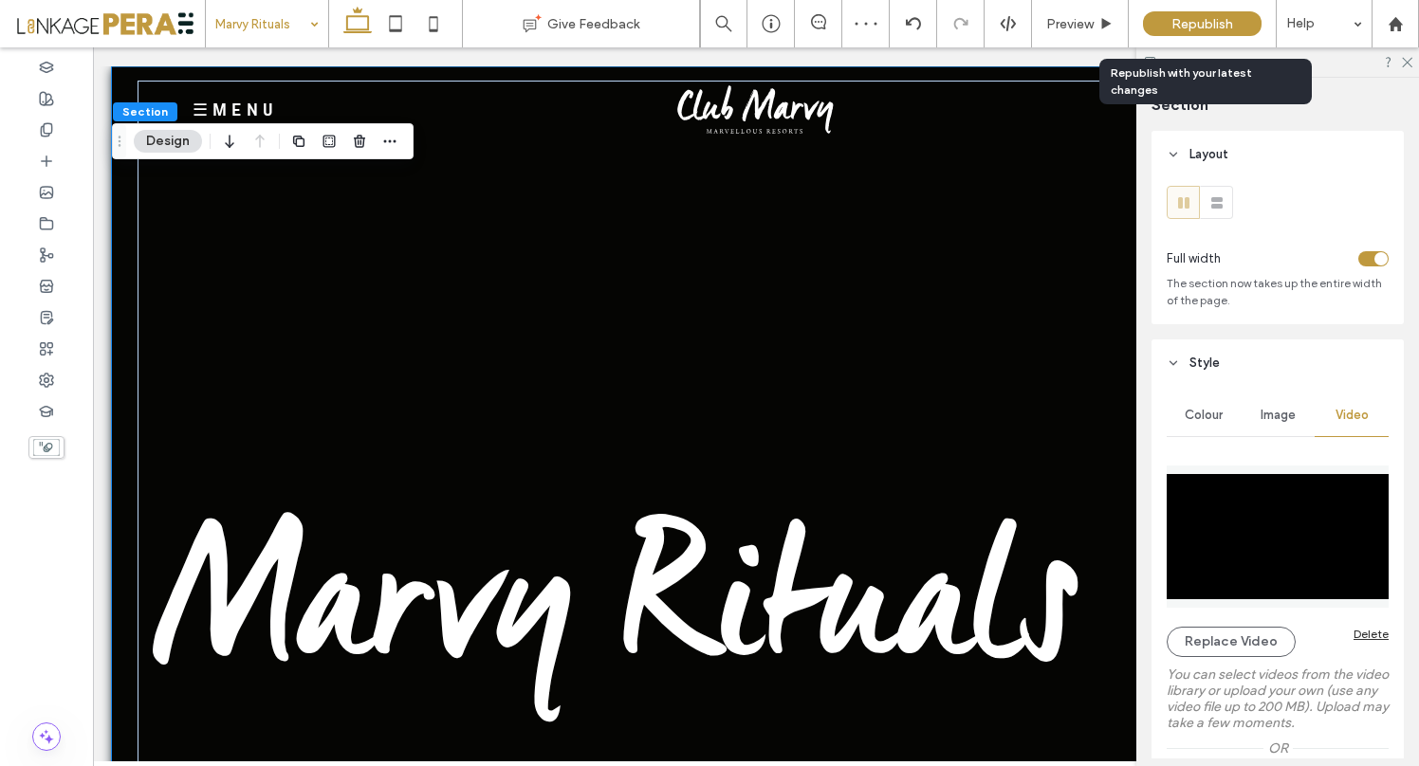
click at [1212, 19] on span "Republish" at bounding box center [1202, 24] width 62 height 16
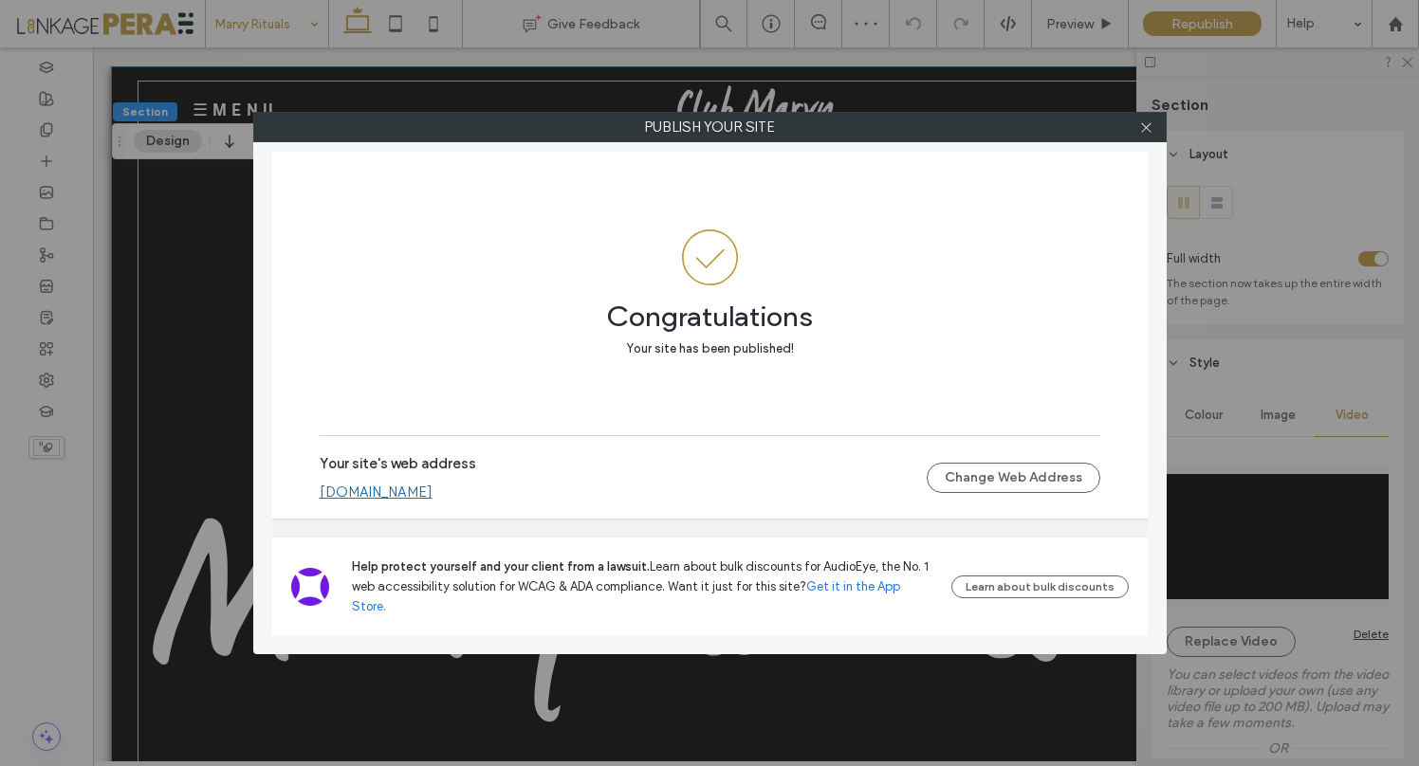
click at [413, 501] on link "[DOMAIN_NAME]" at bounding box center [376, 492] width 113 height 17
click at [1142, 122] on use at bounding box center [1145, 126] width 9 height 9
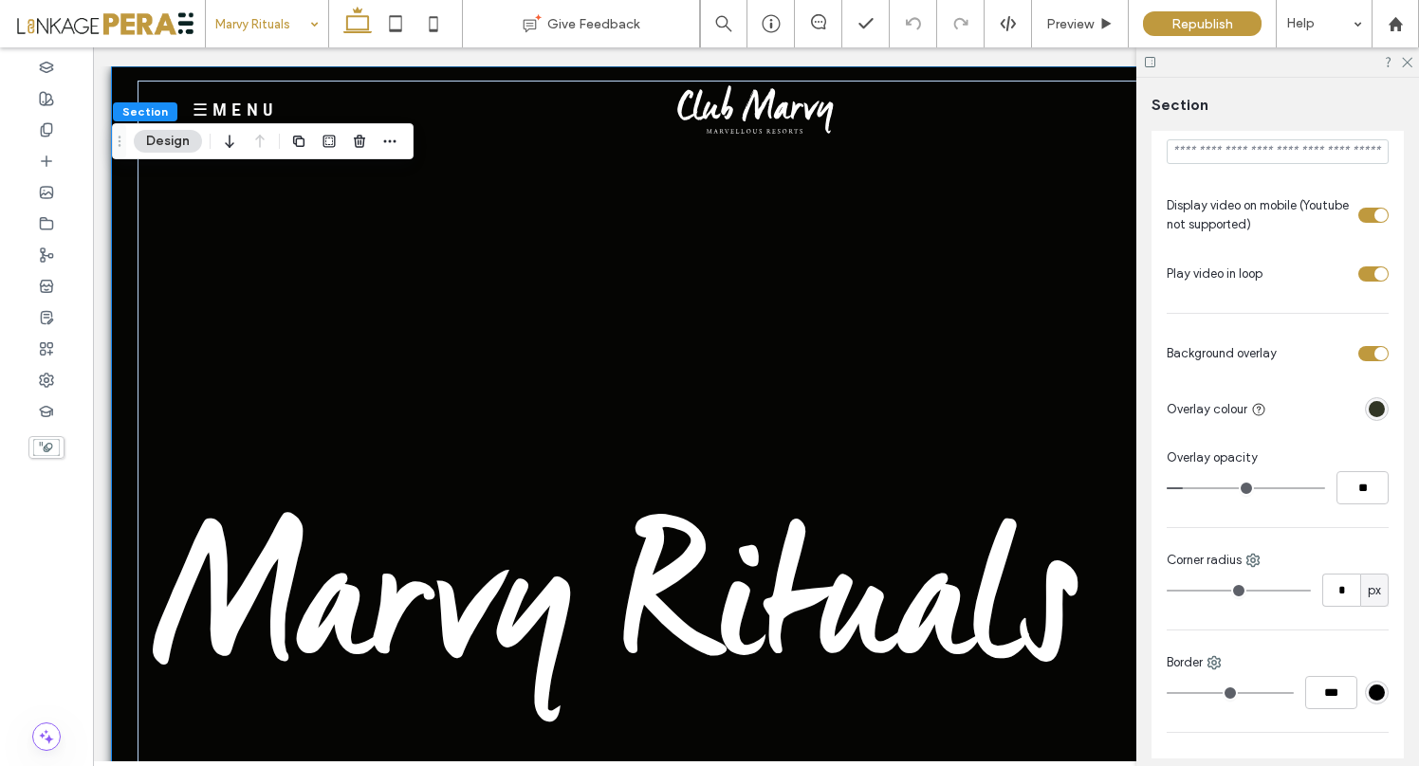
scroll to position [679, 0]
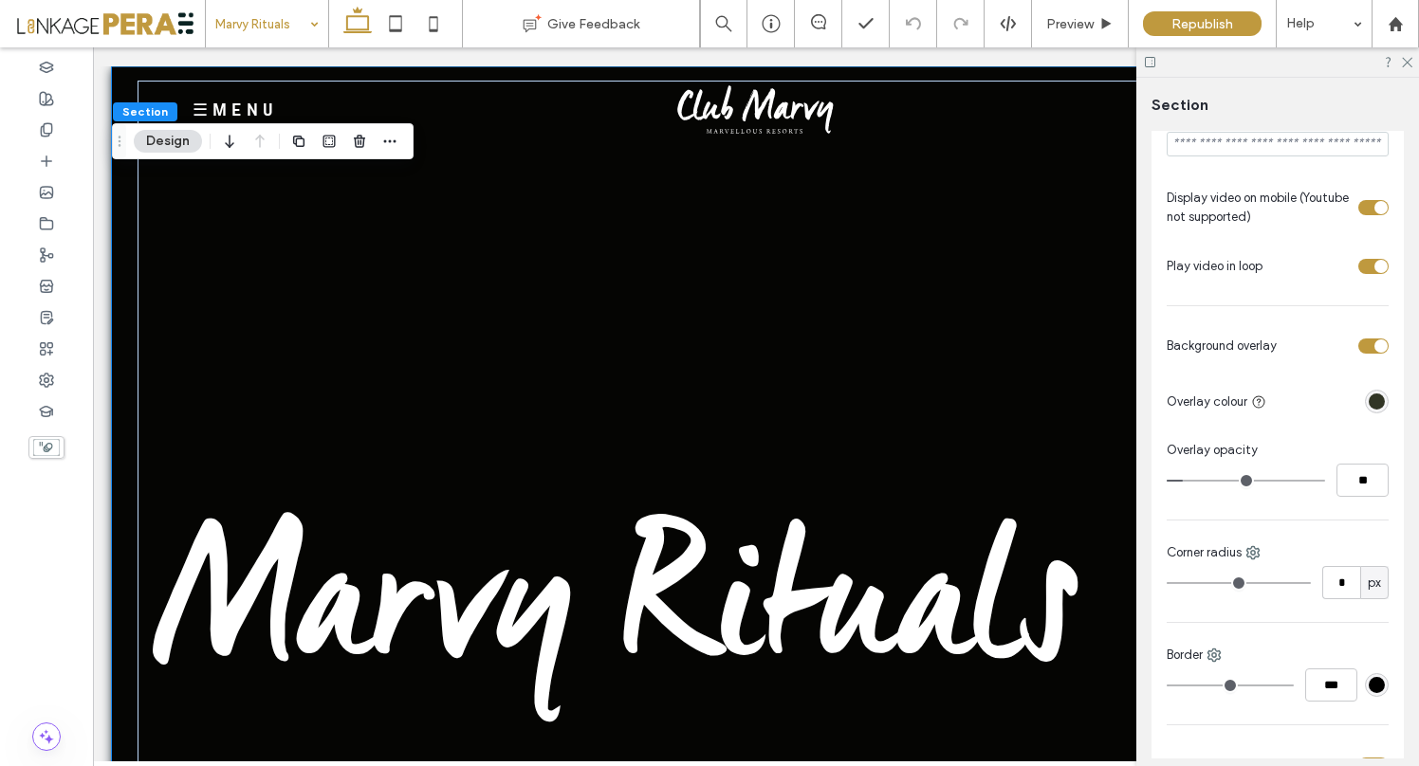
type input "*"
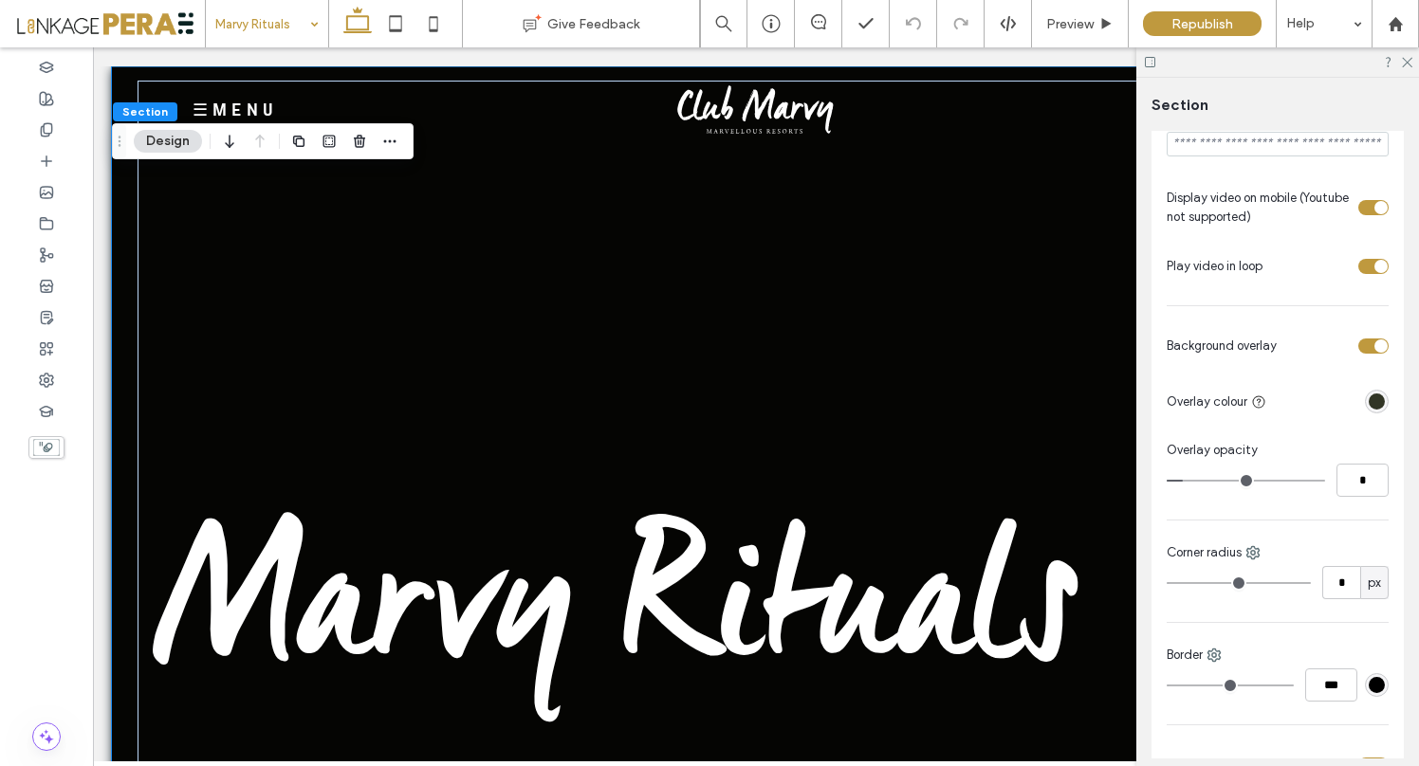
type input "*"
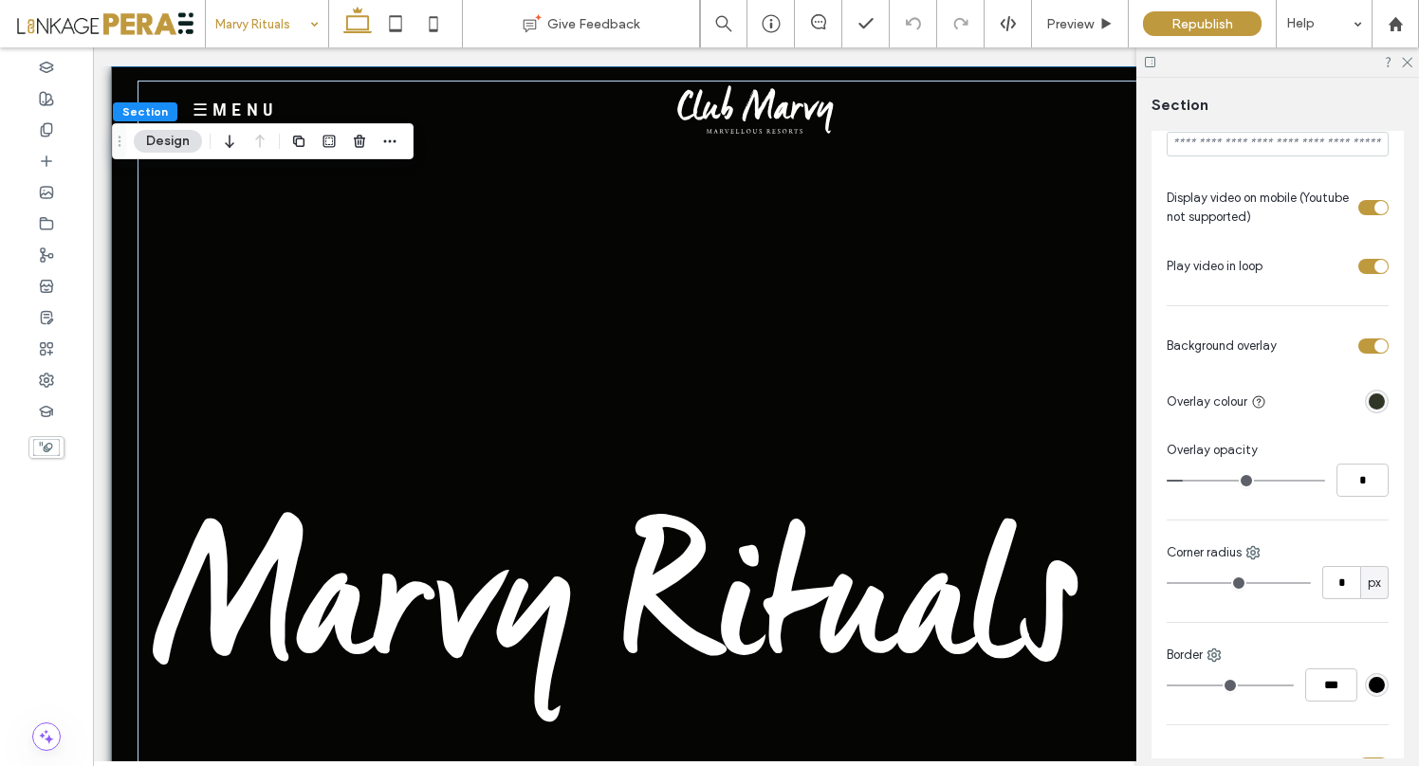
type input "*"
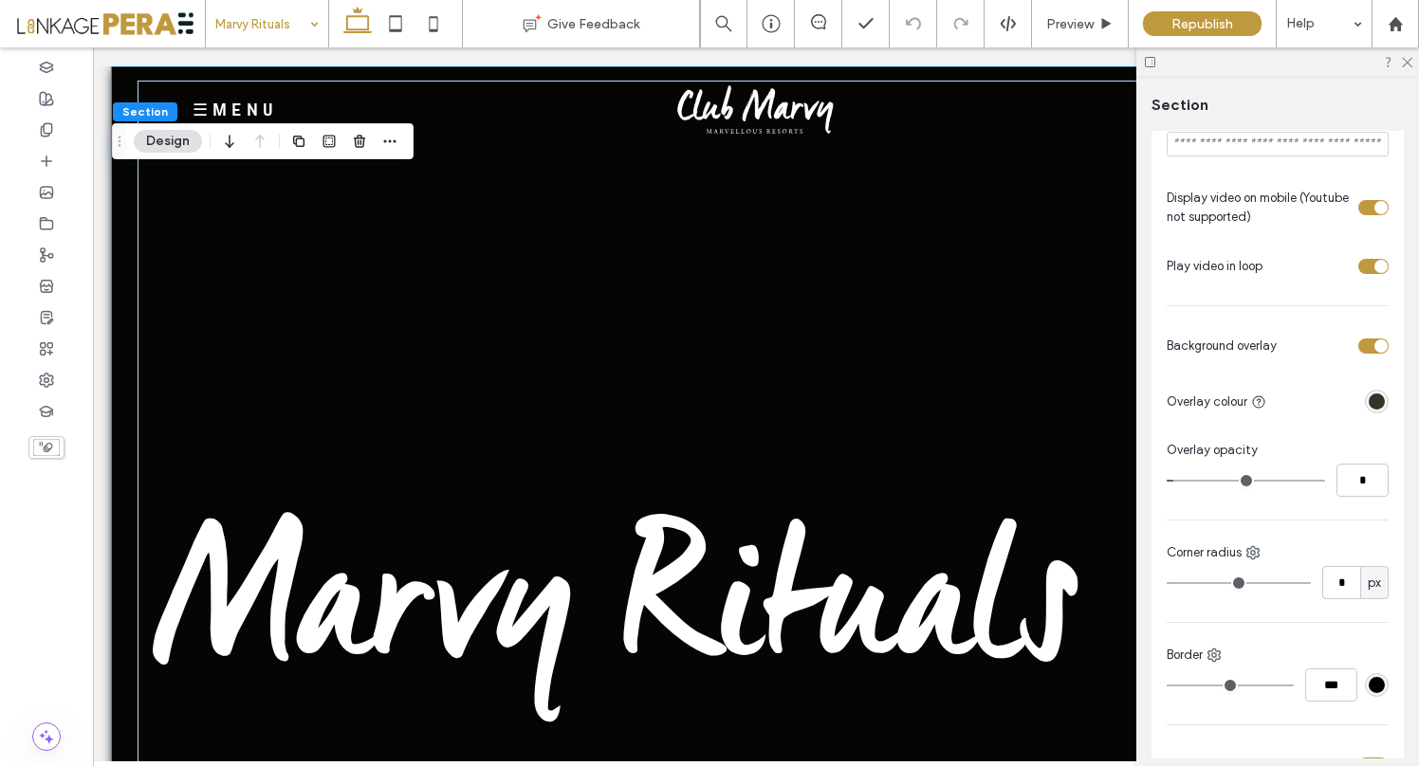
type input "*"
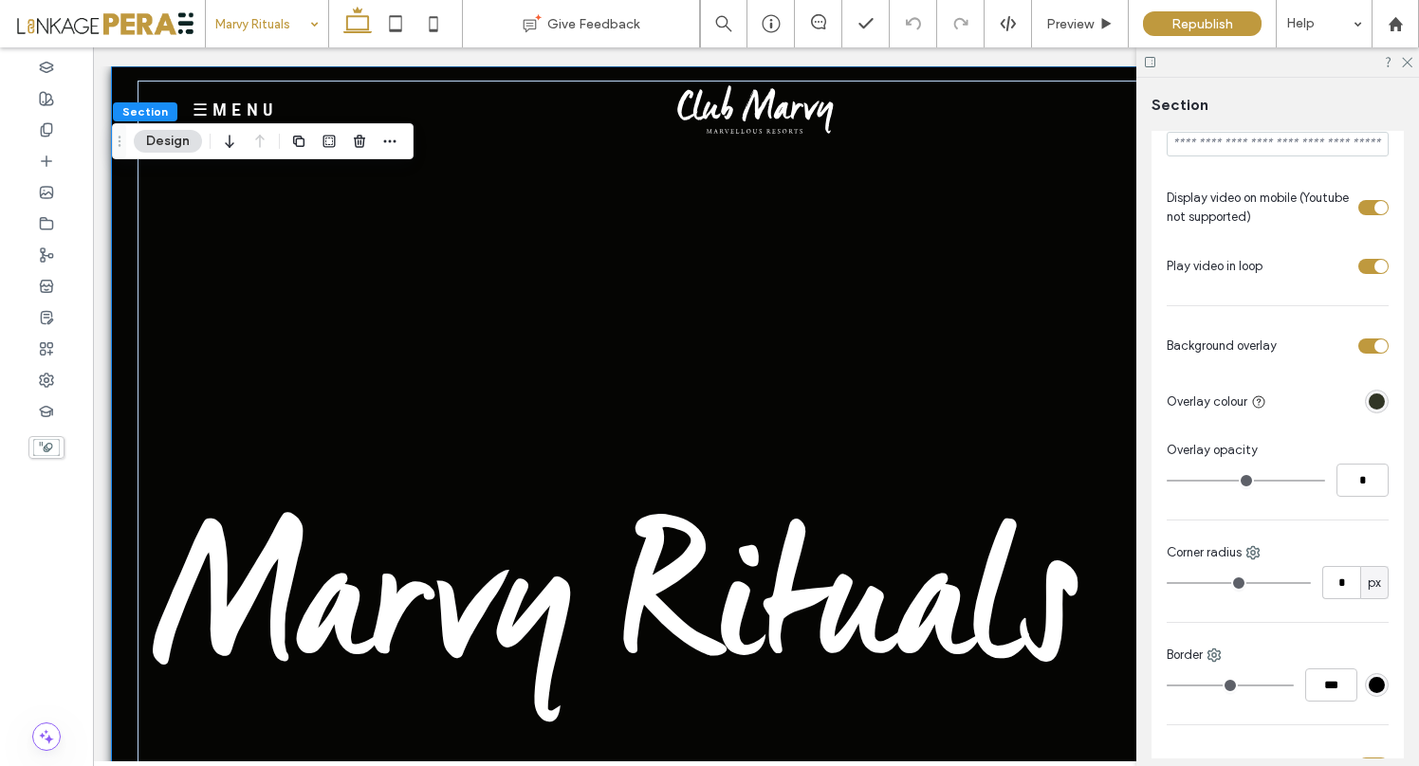
drag, startPoint x: 1187, startPoint y: 484, endPoint x: 1163, endPoint y: 484, distance: 23.7
click at [1167, 482] on input "range" at bounding box center [1246, 481] width 158 height 2
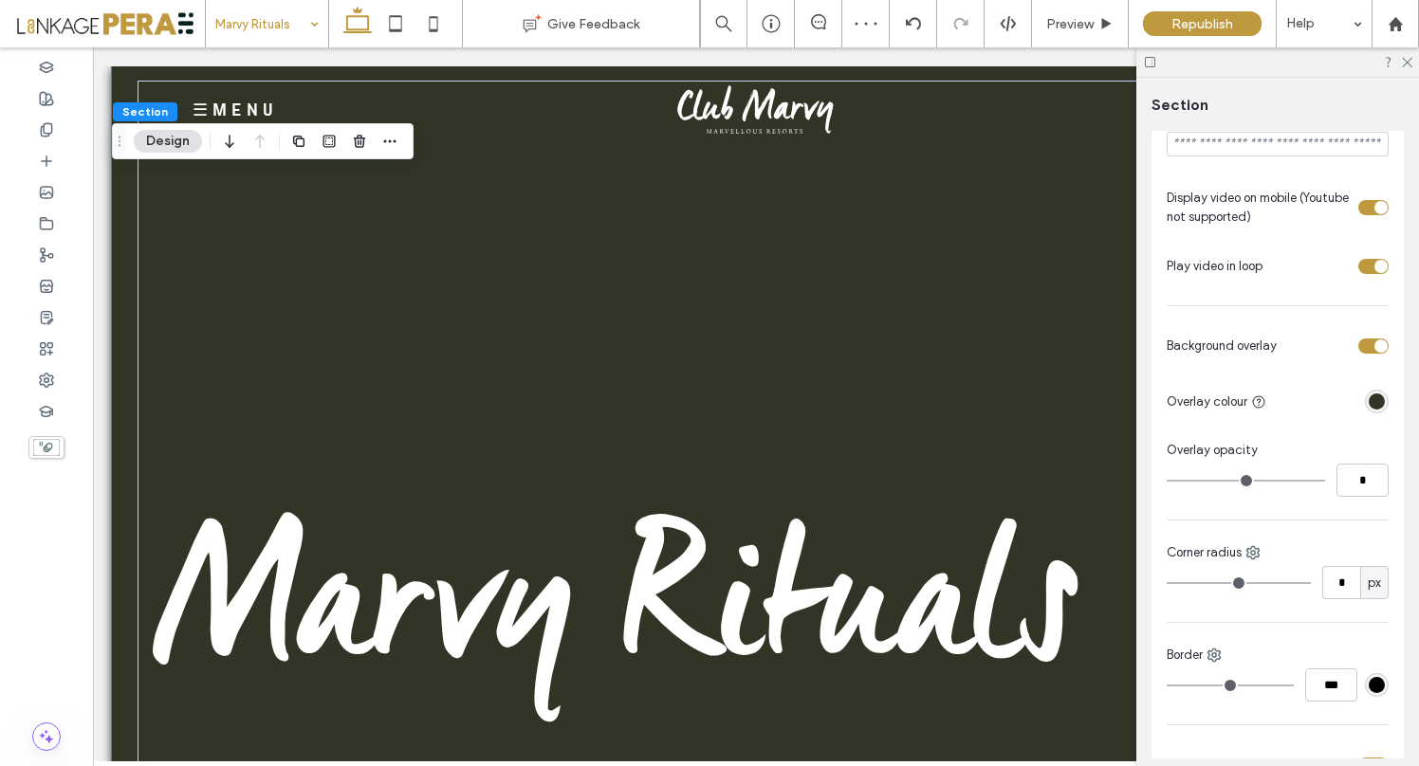
type input "*"
click at [1178, 481] on input "range" at bounding box center [1246, 481] width 158 height 2
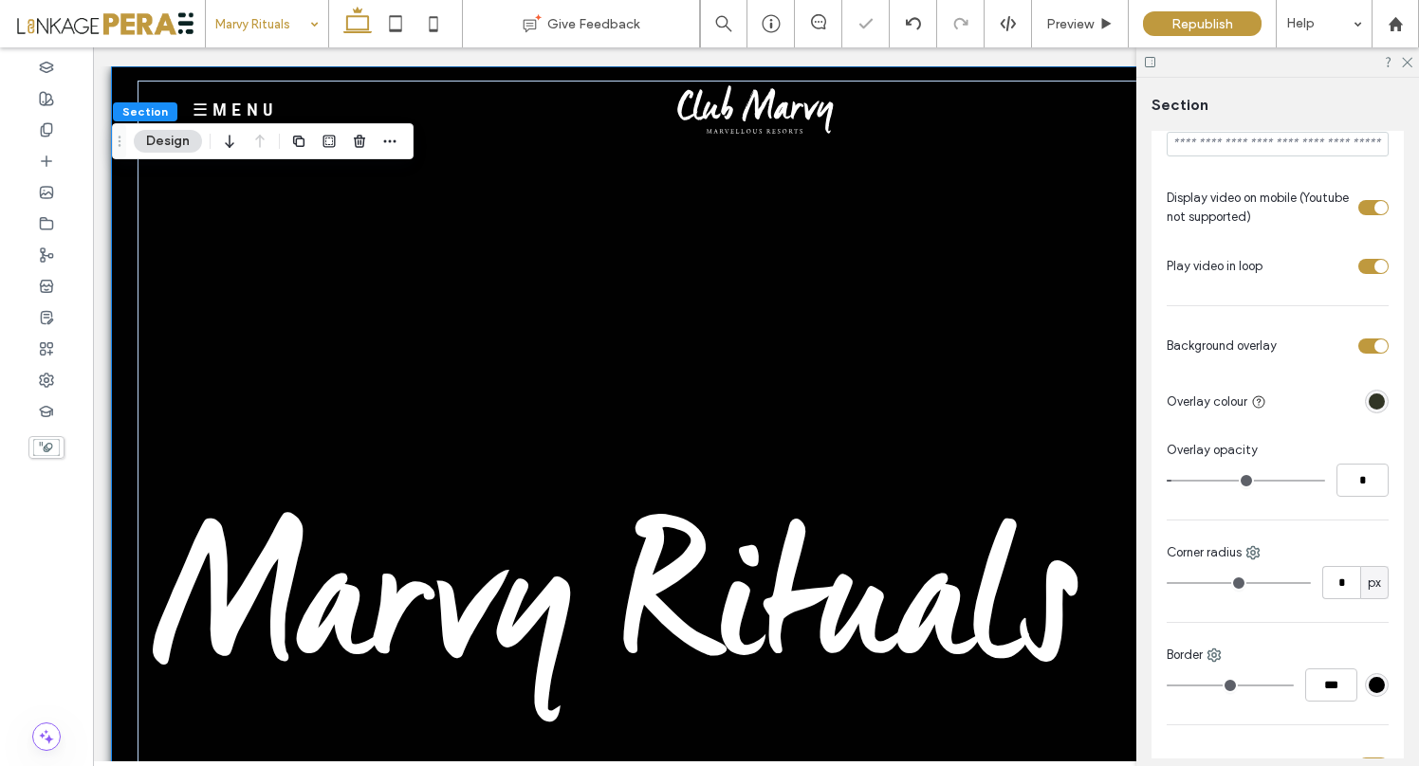
type input "*"
click at [1175, 481] on input "range" at bounding box center [1246, 481] width 158 height 2
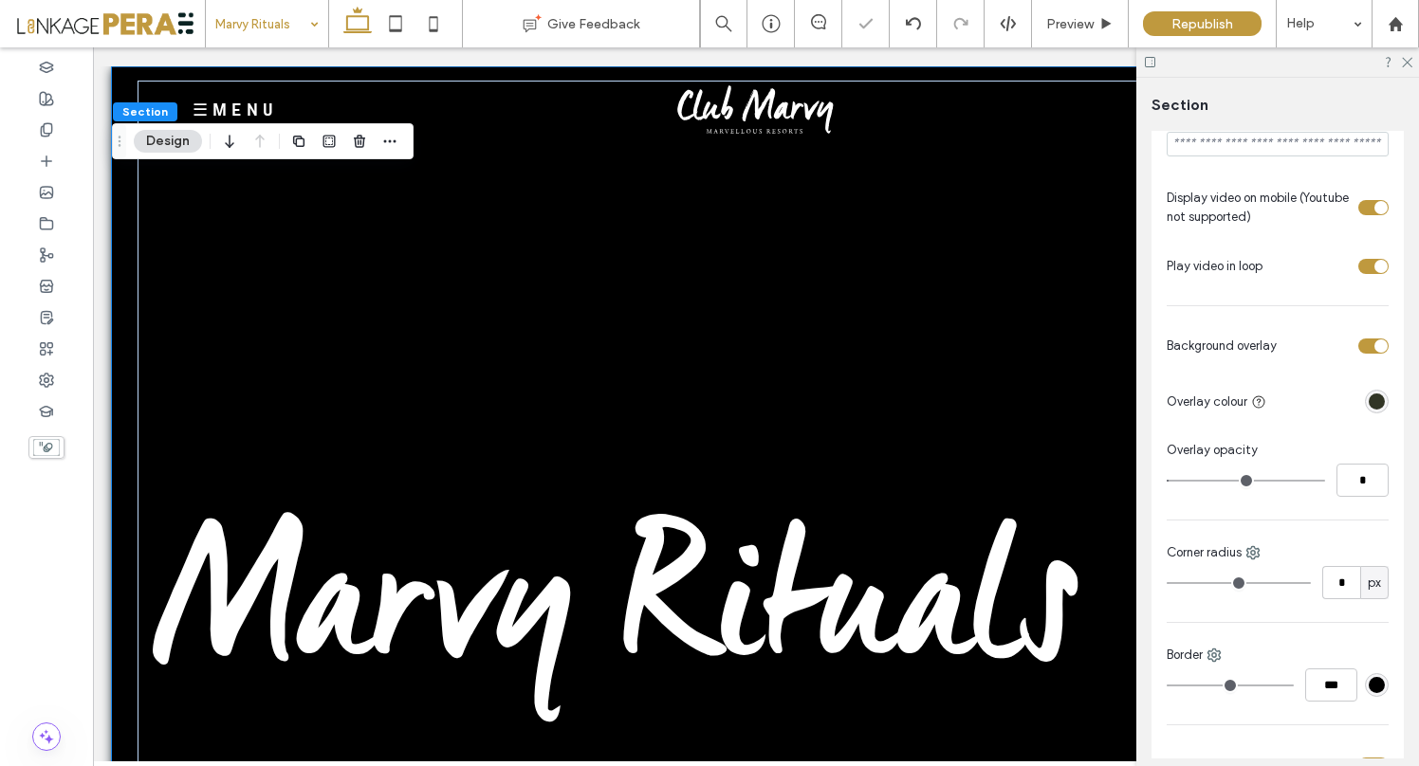
type input "*"
click at [1168, 481] on input "range" at bounding box center [1246, 481] width 158 height 2
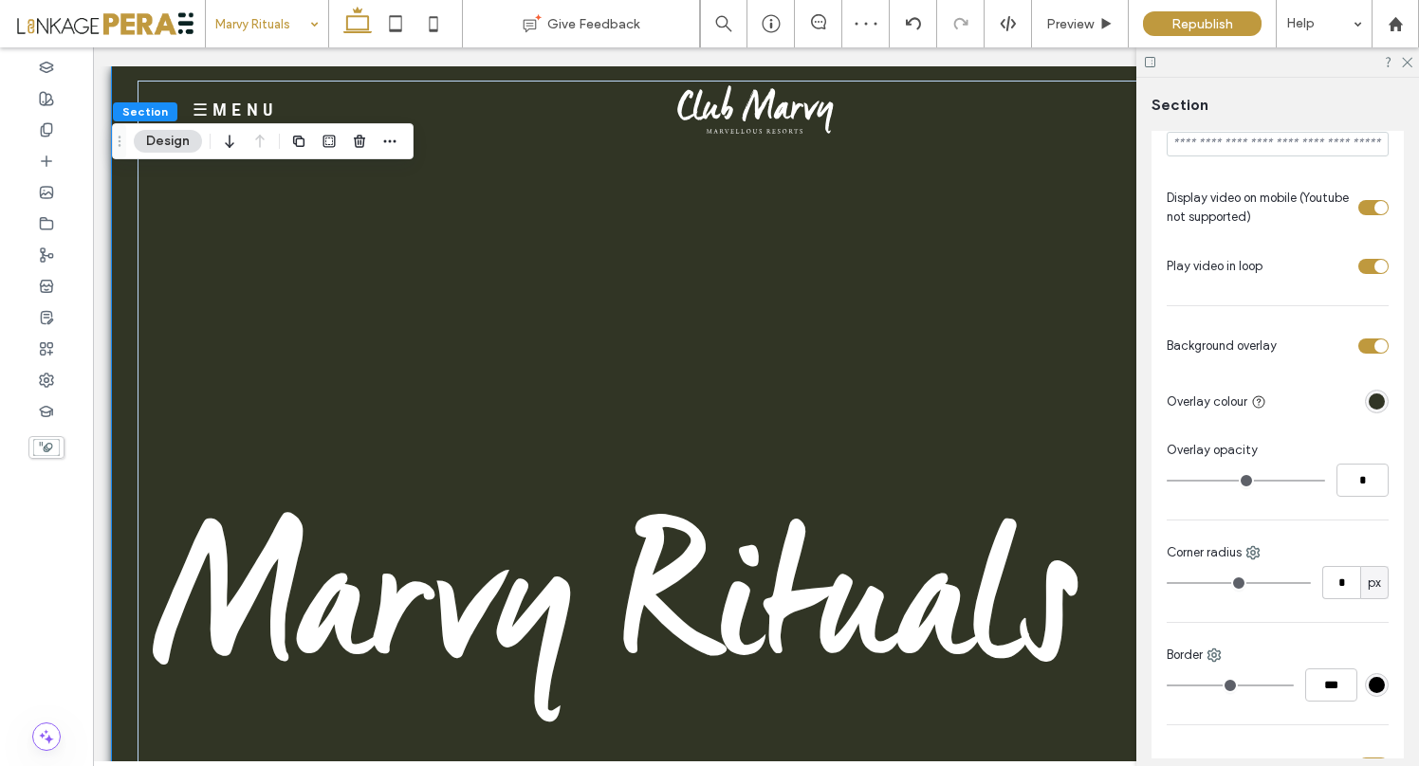
type input "*"
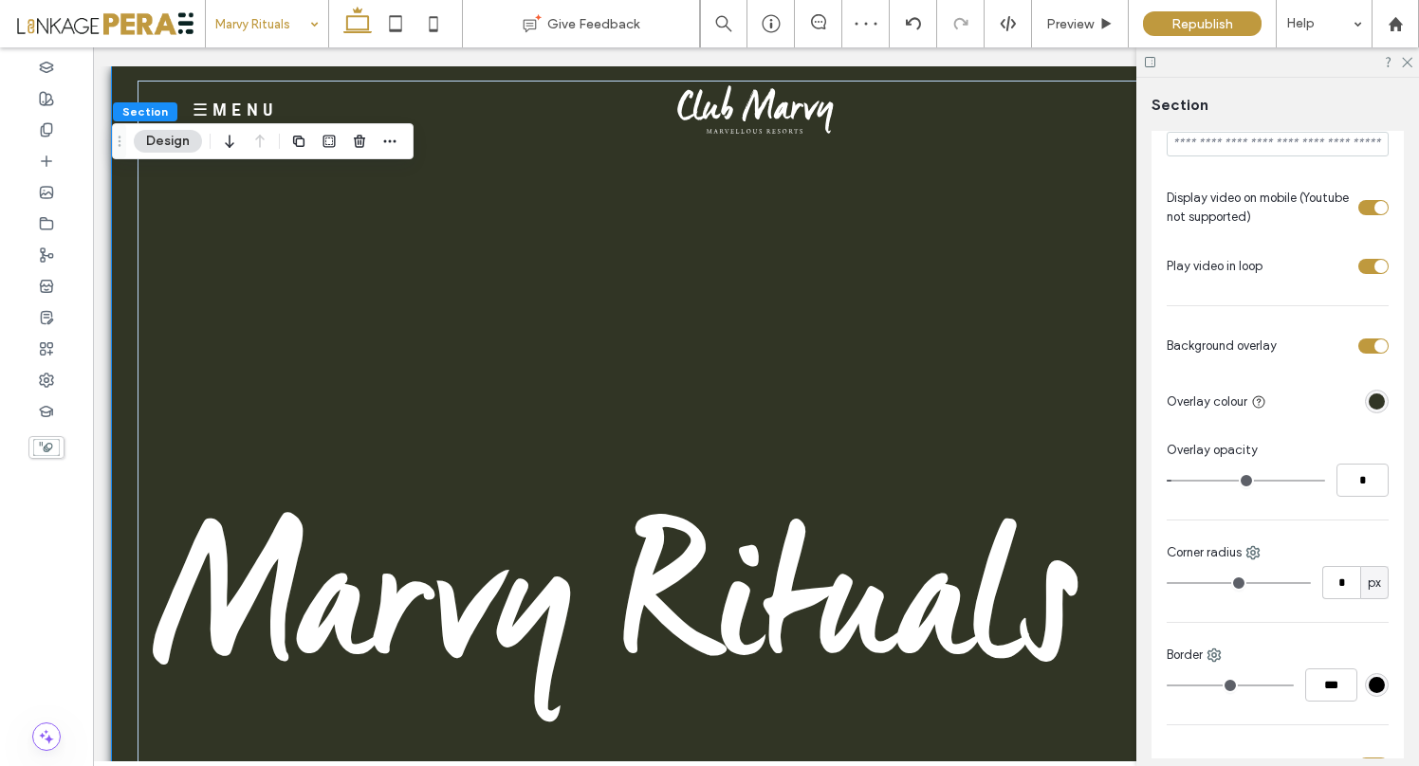
click at [1178, 482] on input "range" at bounding box center [1246, 481] width 158 height 2
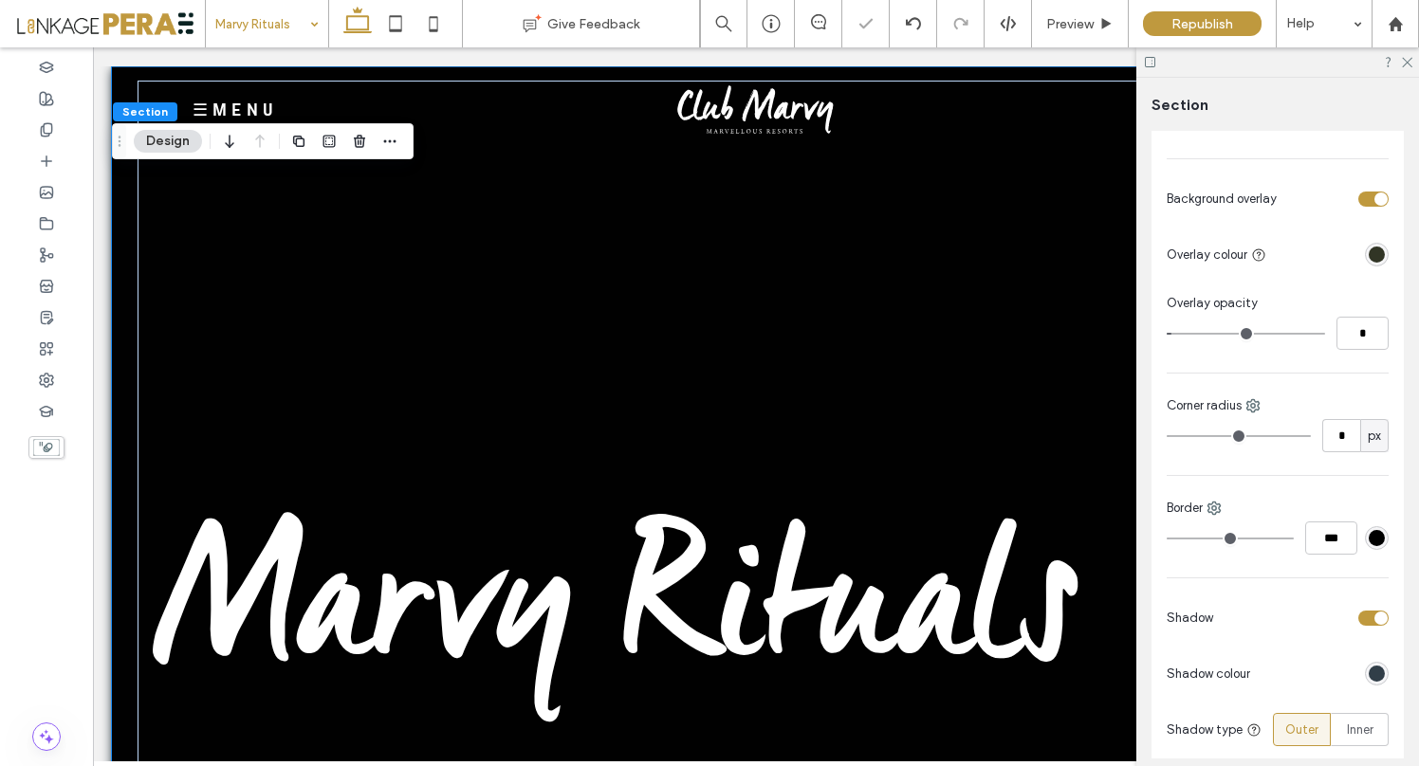
scroll to position [839, 0]
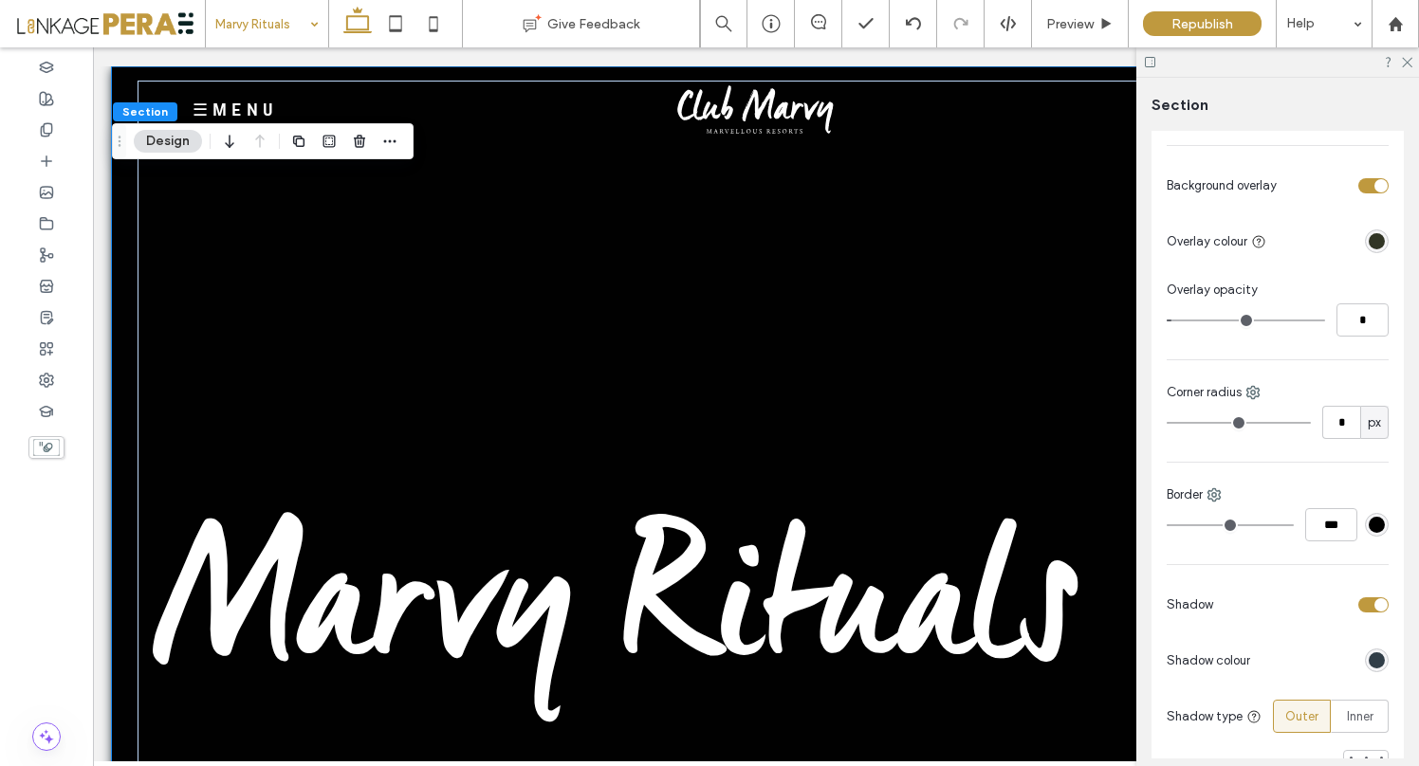
click at [1374, 610] on div "toggle" at bounding box center [1380, 604] width 13 height 13
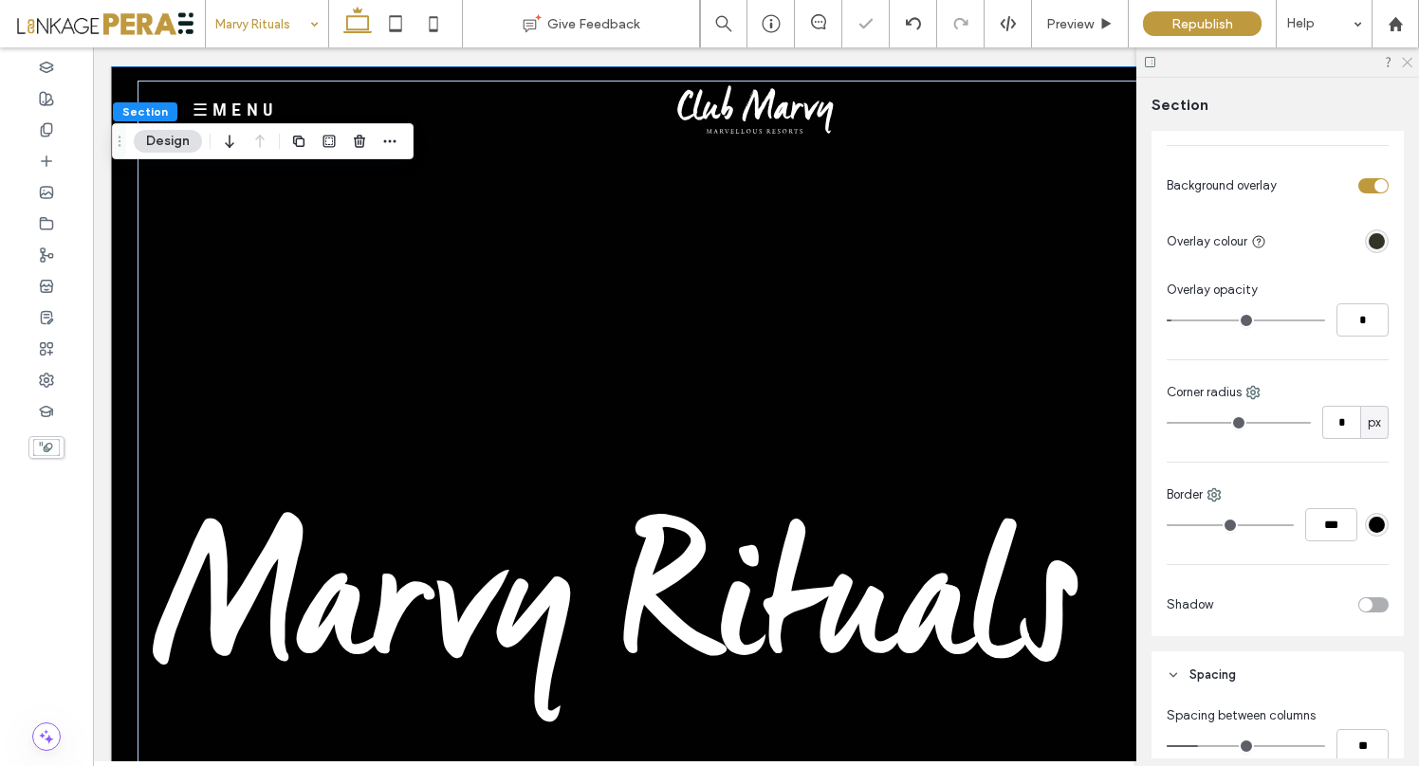
click at [1408, 64] on icon at bounding box center [1406, 61] width 12 height 12
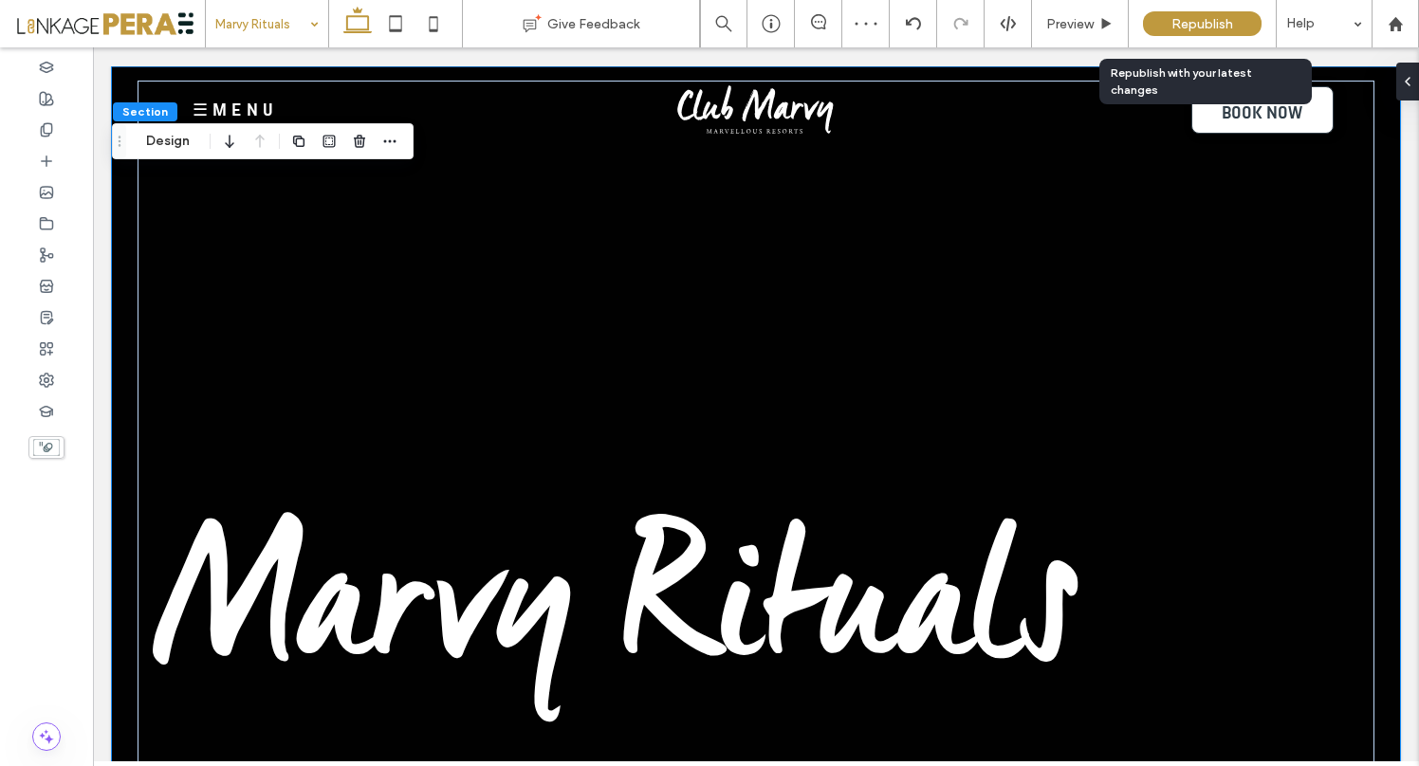
click at [1211, 18] on span "Republish" at bounding box center [1202, 24] width 62 height 16
